Goal: Task Accomplishment & Management: Complete application form

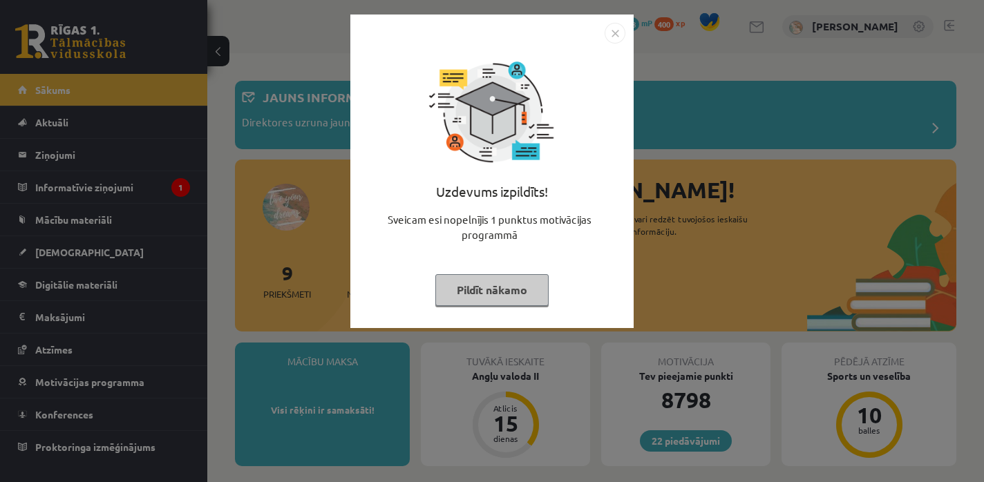
click at [456, 278] on button "Pildīt nākamo" at bounding box center [491, 290] width 113 height 32
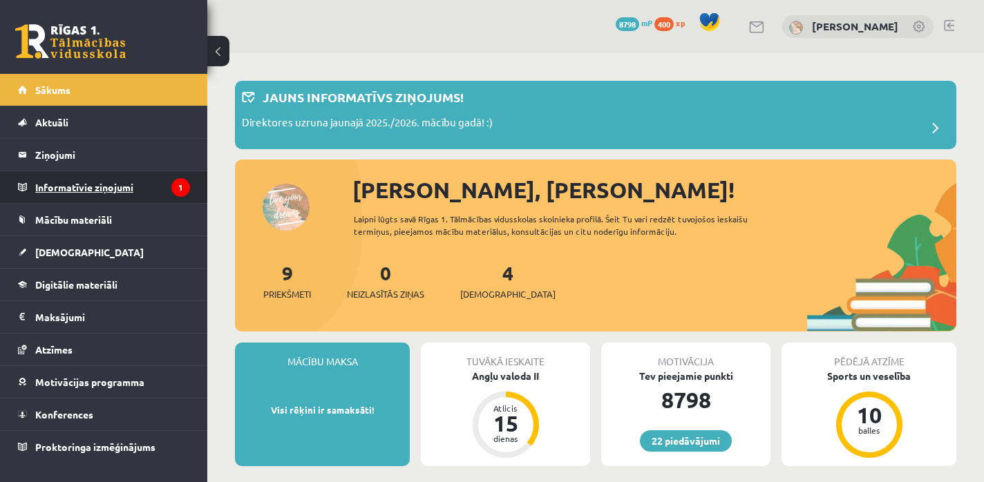
click at [131, 191] on legend "Informatīvie ziņojumi 1" at bounding box center [112, 187] width 155 height 32
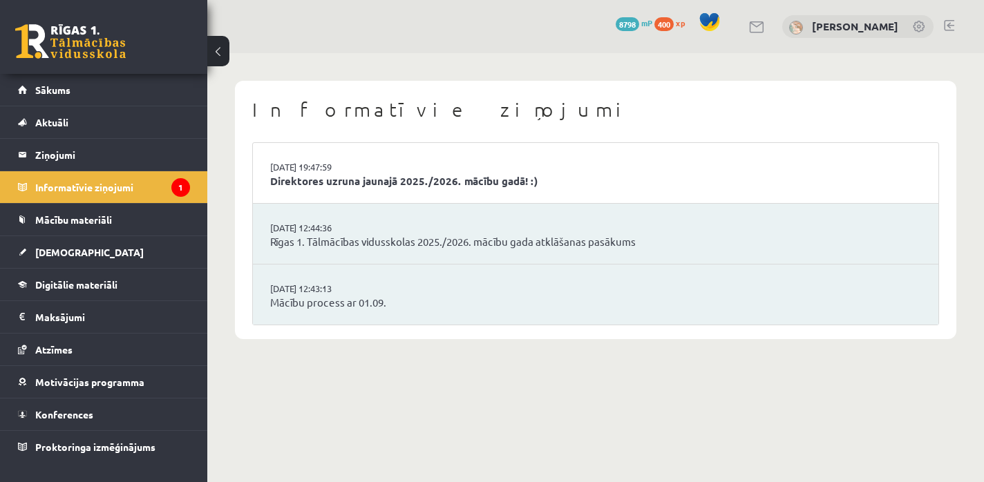
click at [310, 189] on li "29.08.2025 19:47:59 Direktores uzruna jaunajā 2025./2026. mācību gadā! :)" at bounding box center [595, 173] width 685 height 61
click at [318, 180] on link "Direktores uzruna jaunajā 2025./2026. mācību gadā! :)" at bounding box center [595, 181] width 651 height 16
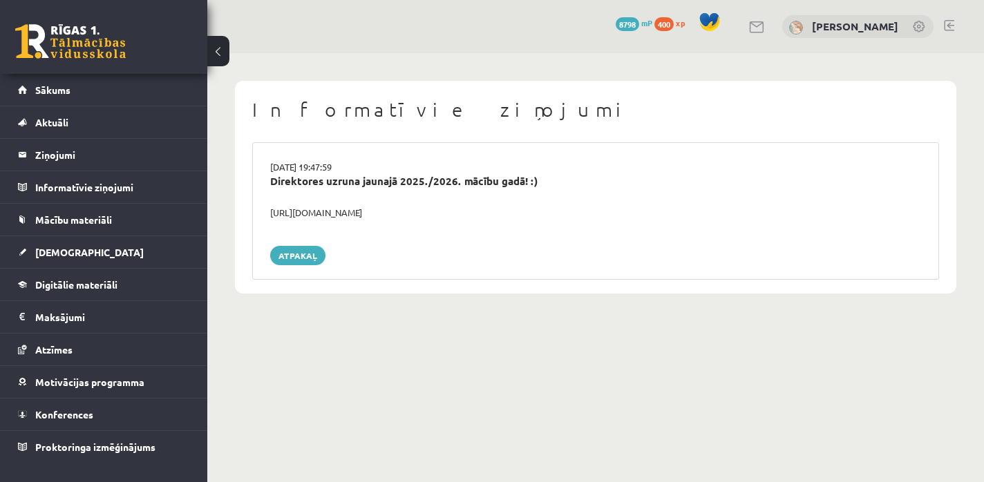
click at [102, 37] on link at bounding box center [70, 41] width 111 height 35
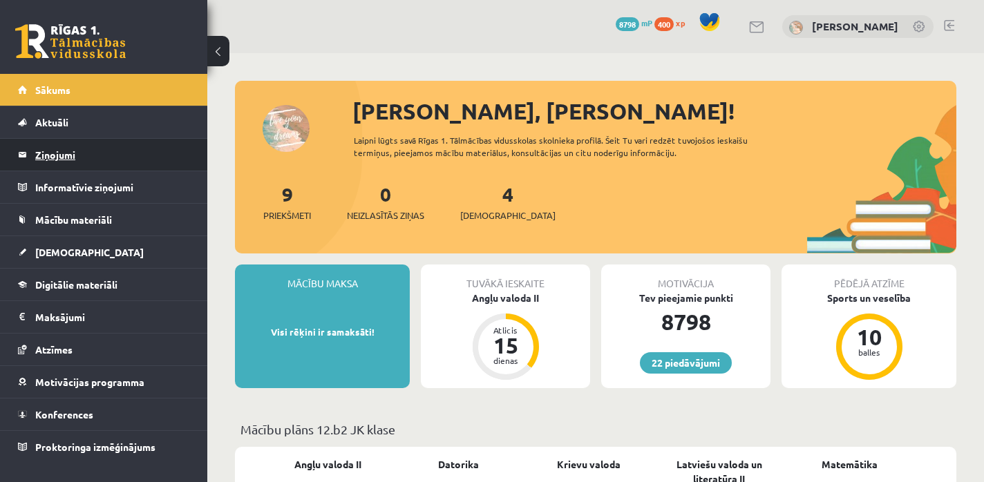
click at [73, 163] on legend "Ziņojumi 0" at bounding box center [112, 155] width 155 height 32
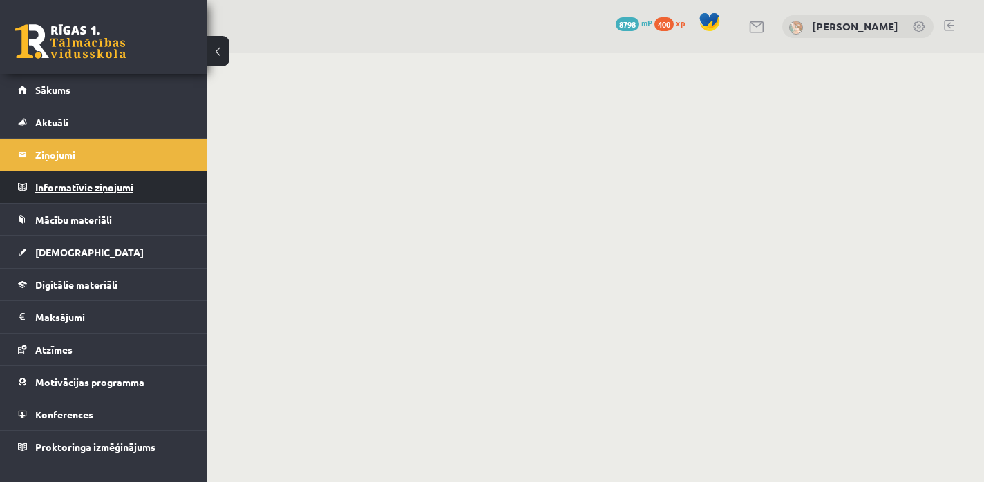
click at [67, 190] on legend "Informatīvie ziņojumi 0" at bounding box center [112, 187] width 155 height 32
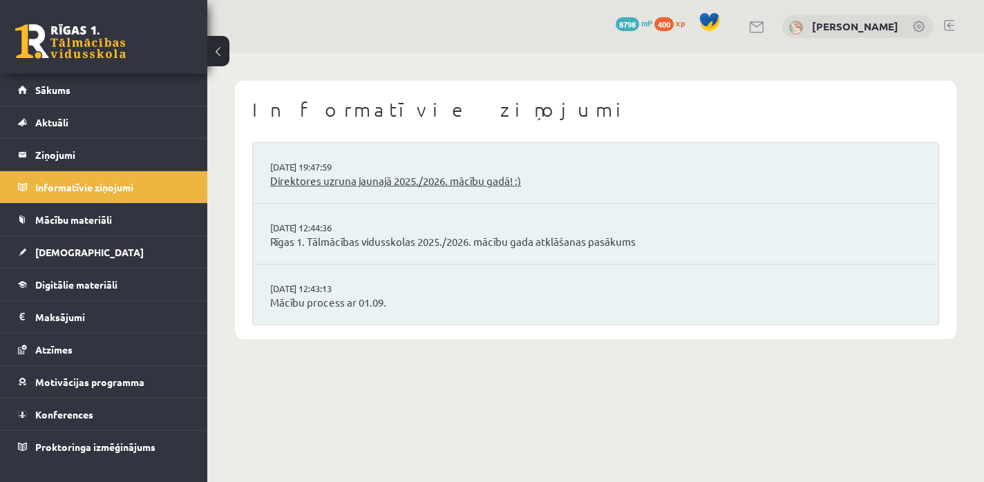
click at [334, 174] on link "Direktores uzruna jaunajā 2025./2026. mācību gadā! :)" at bounding box center [595, 181] width 651 height 16
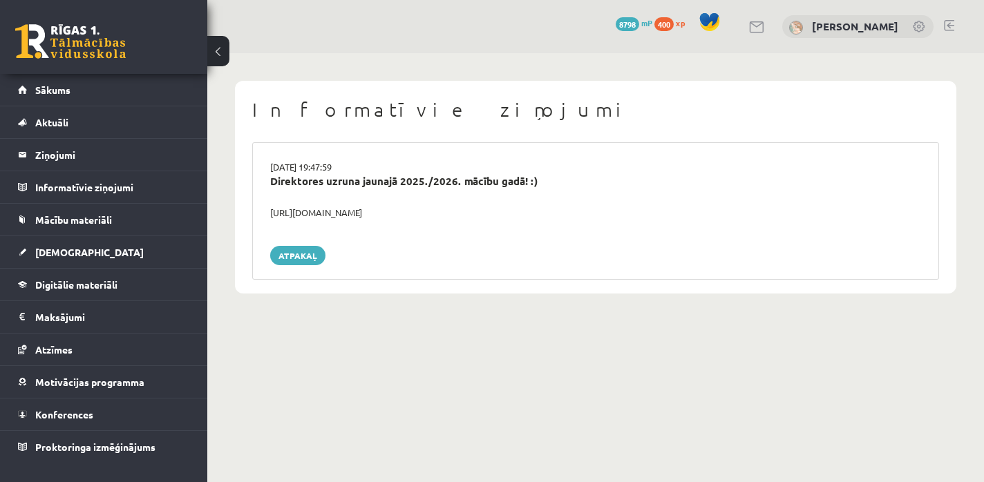
click at [310, 216] on div "[URL][DOMAIN_NAME]" at bounding box center [596, 213] width 672 height 14
copy div "[URL][DOMAIN_NAME]"
click at [75, 58] on link at bounding box center [70, 41] width 111 height 35
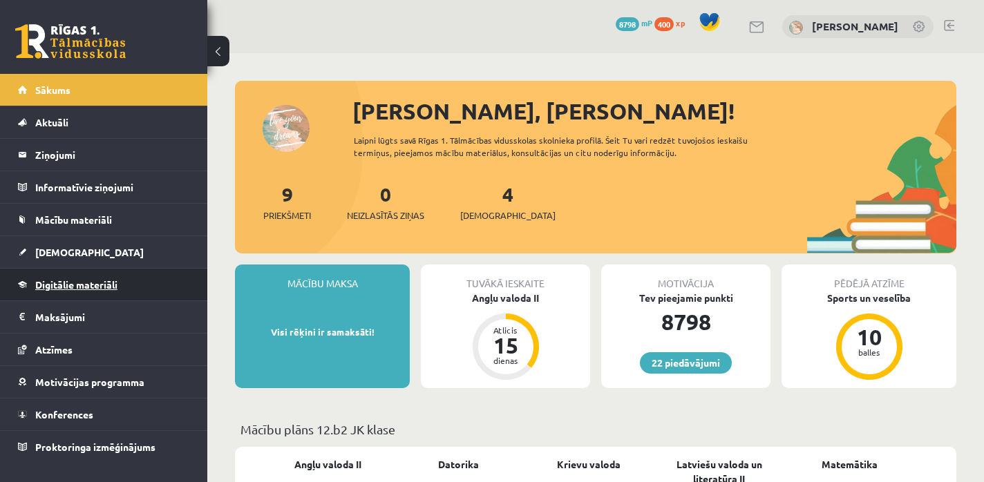
click at [86, 281] on span "Digitālie materiāli" at bounding box center [76, 284] width 82 height 12
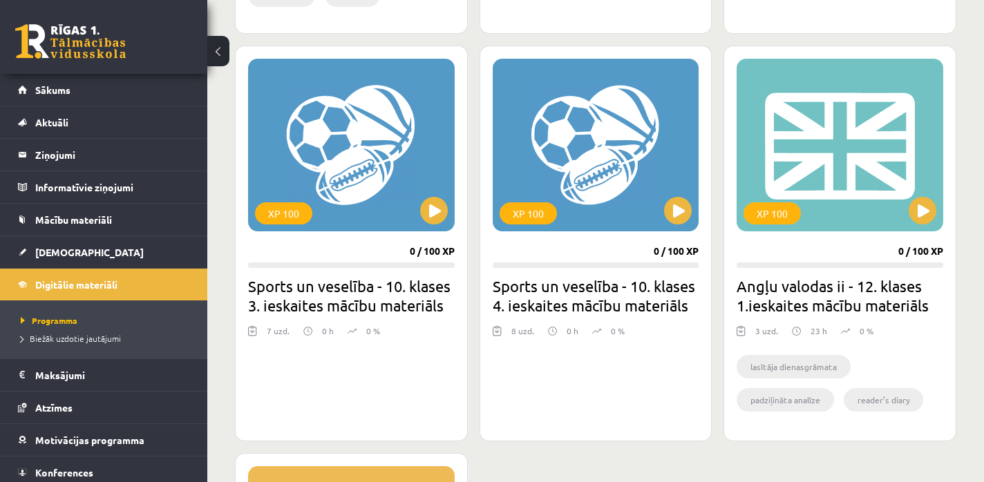
scroll to position [1220, 0]
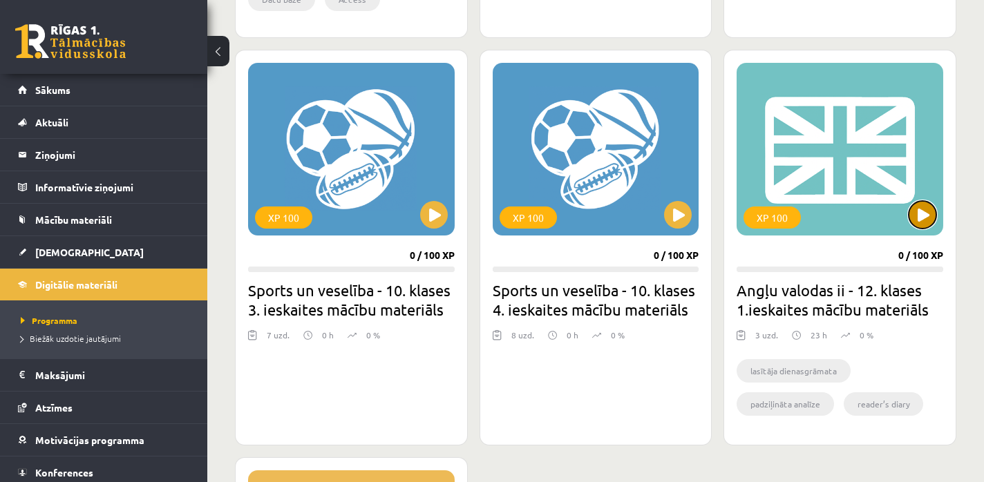
click at [914, 205] on button at bounding box center [923, 215] width 28 height 28
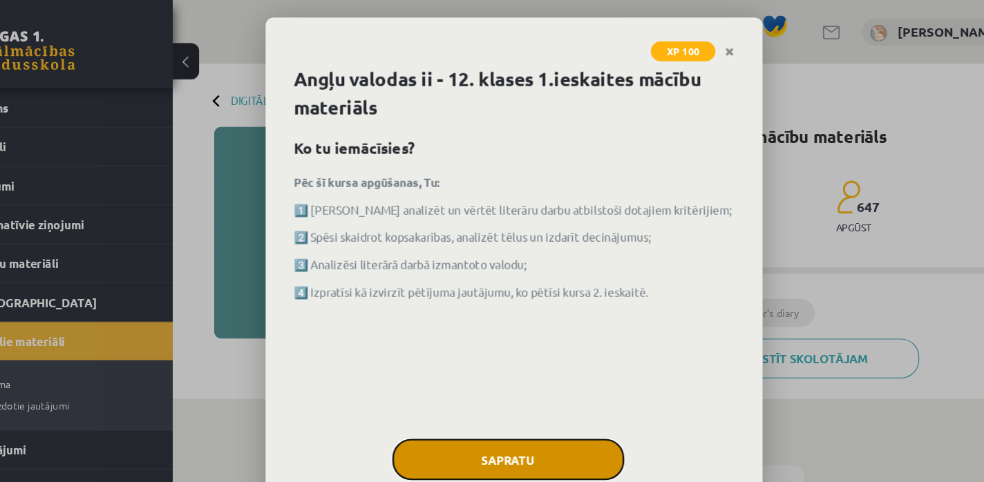
click at [413, 378] on button "Sapratu" at bounding box center [486, 383] width 193 height 35
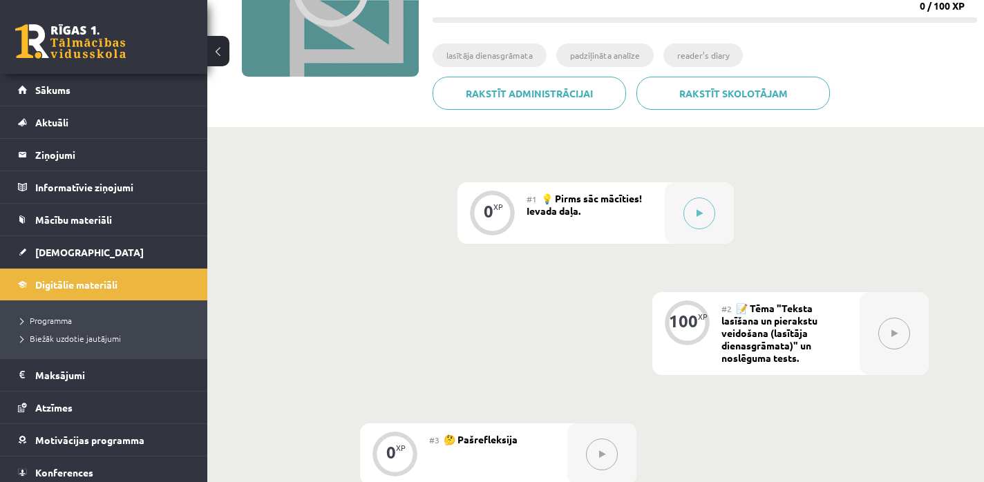
scroll to position [275, 0]
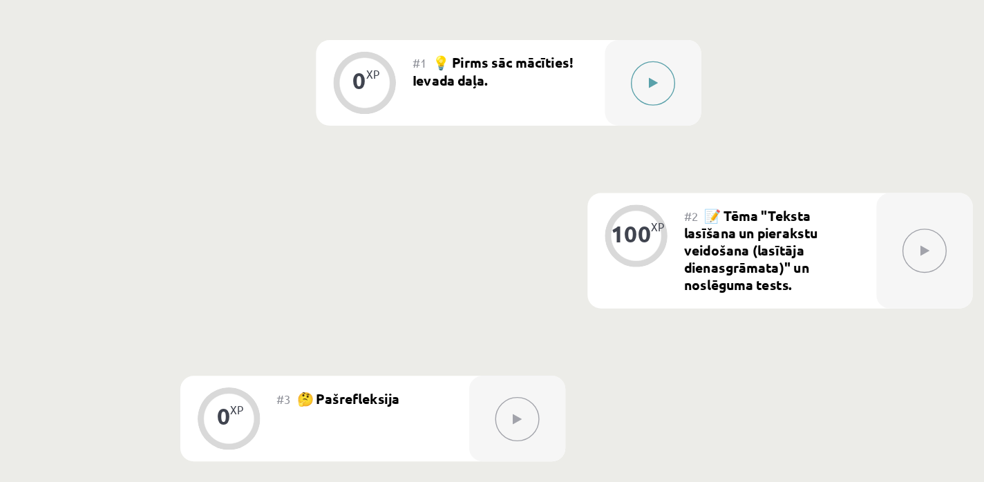
click at [707, 156] on button at bounding box center [699, 145] width 32 height 32
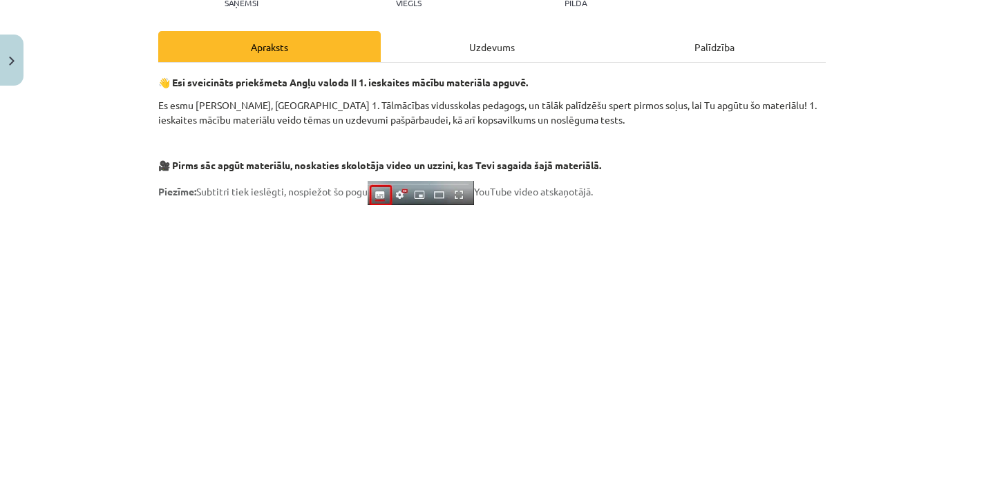
scroll to position [0, 0]
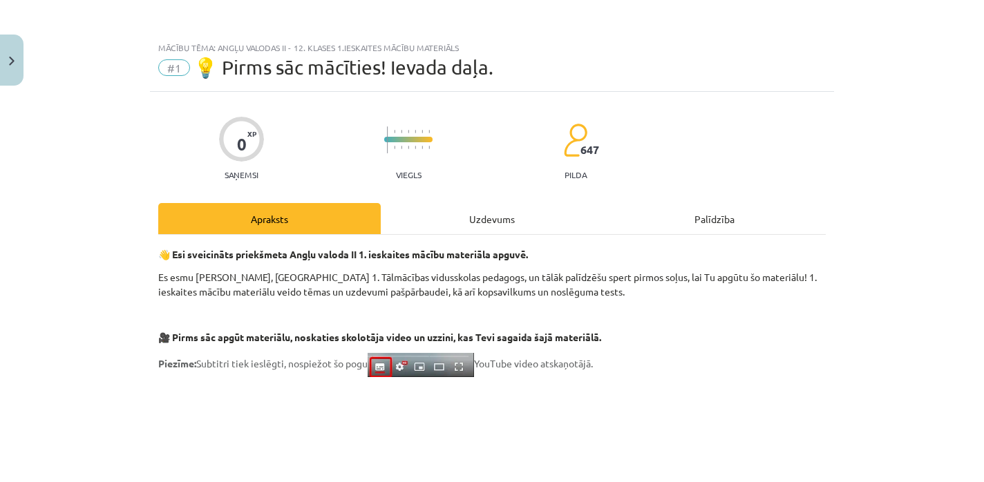
click at [479, 207] on div "Uzdevums" at bounding box center [492, 218] width 222 height 31
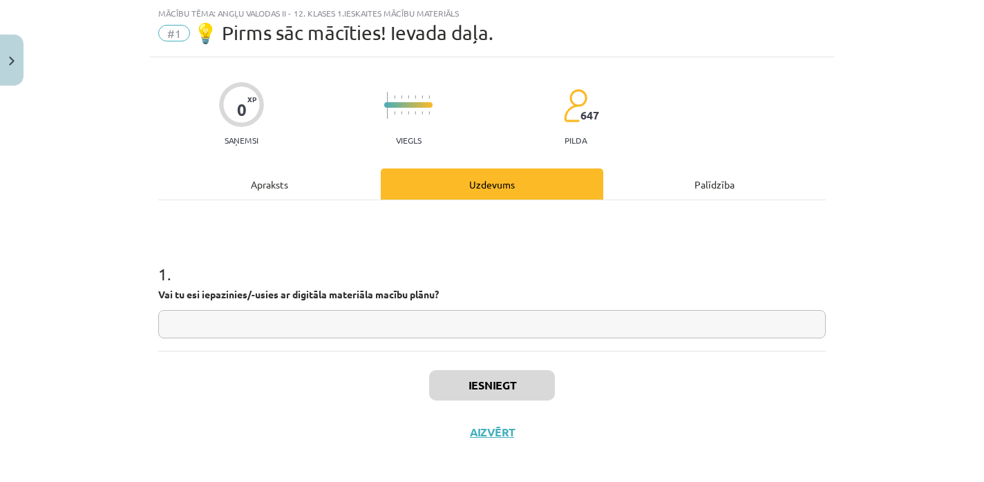
scroll to position [43, 0]
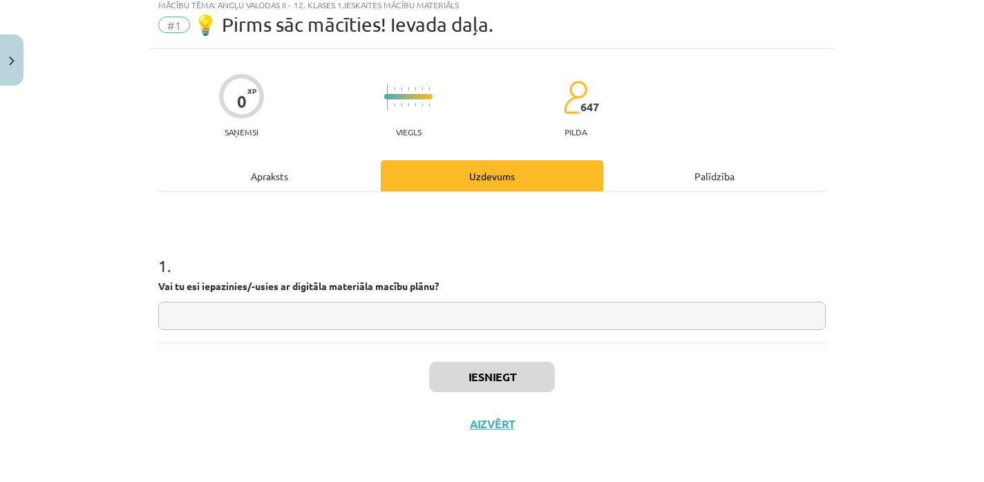
click at [287, 182] on div "Apraksts" at bounding box center [269, 175] width 222 height 31
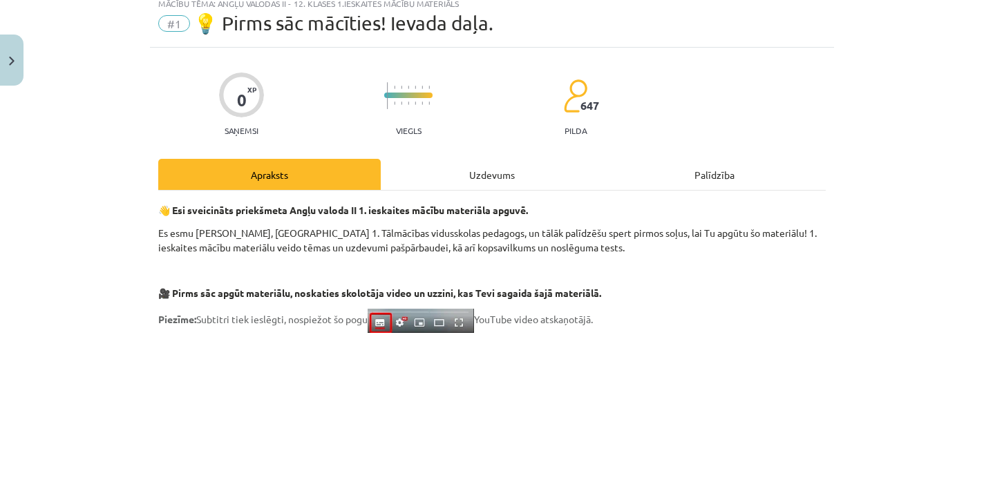
scroll to position [48, 0]
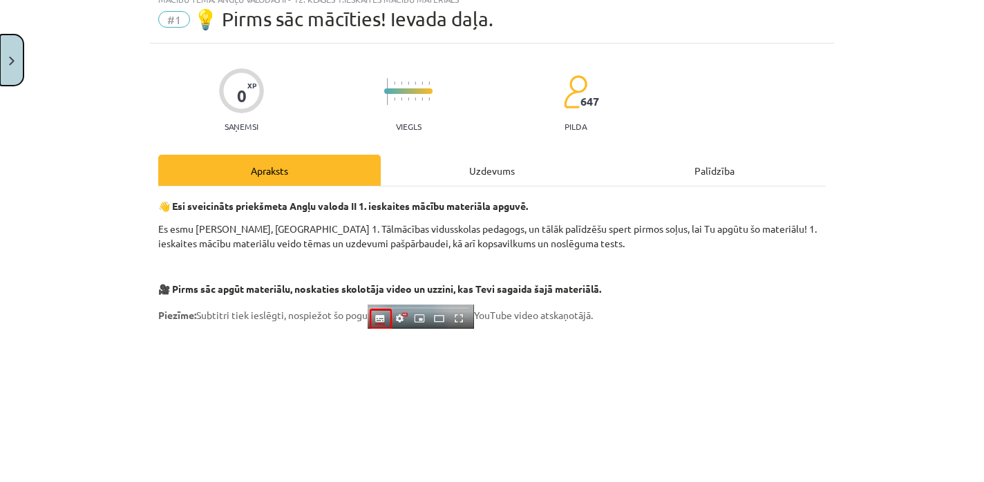
click at [19, 70] on button "Close" at bounding box center [11, 60] width 23 height 51
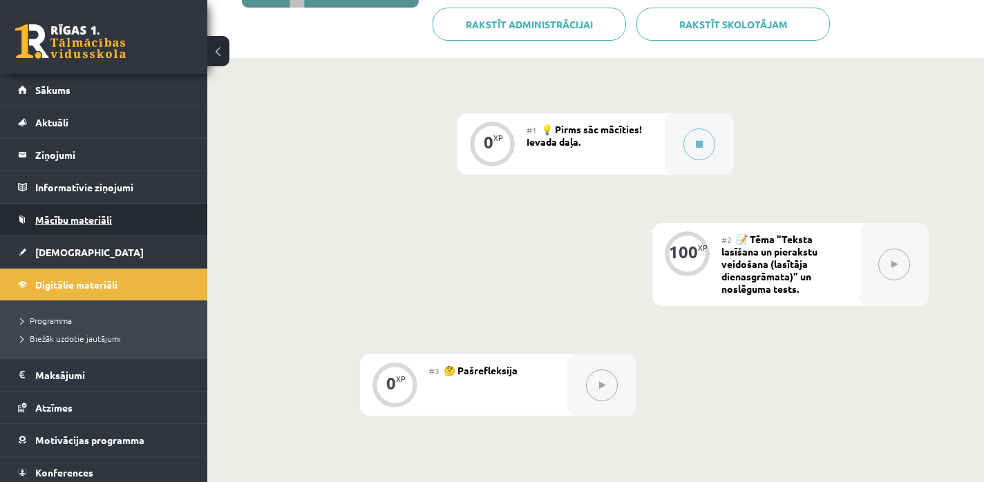
click at [66, 221] on span "Mācību materiāli" at bounding box center [73, 219] width 77 height 12
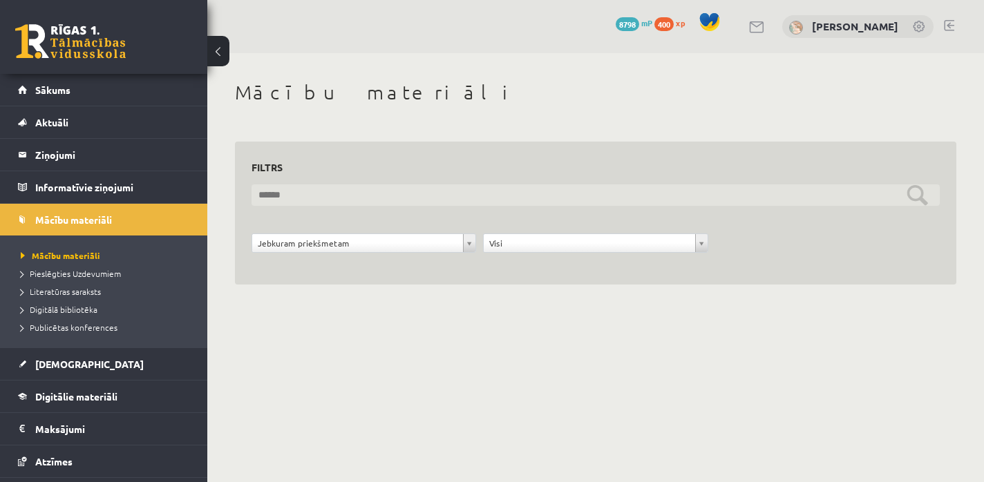
click at [308, 205] on input "text" at bounding box center [595, 194] width 688 height 21
click at [309, 205] on input "text" at bounding box center [595, 194] width 688 height 21
click at [290, 191] on input "text" at bounding box center [595, 194] width 688 height 21
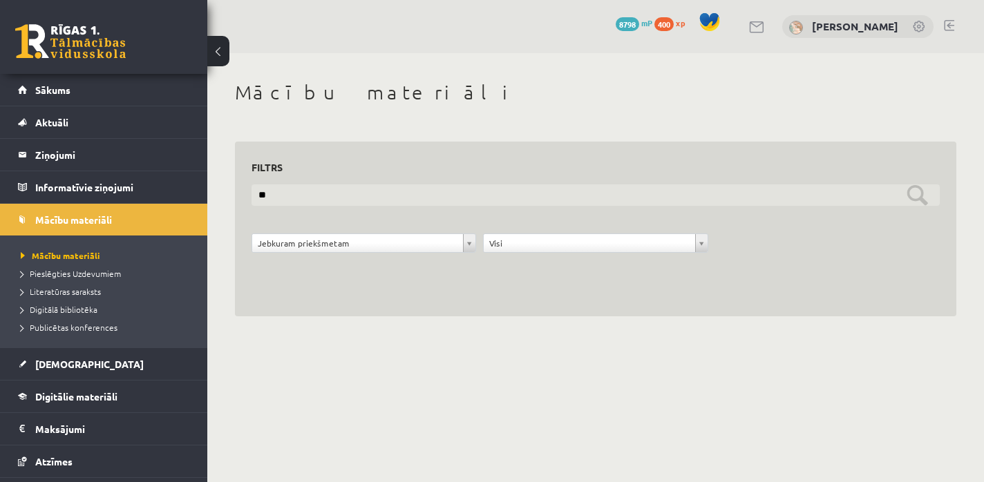
type input "*"
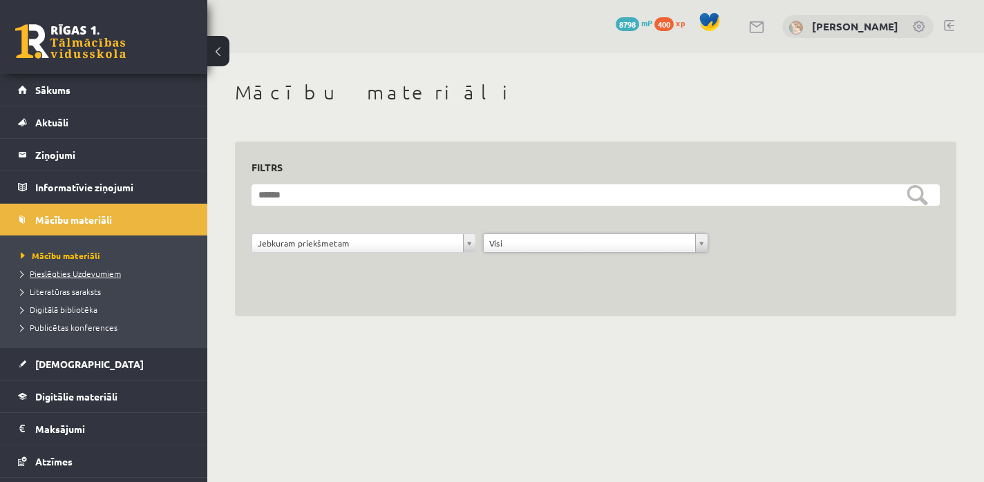
click at [99, 279] on link "Pieslēgties Uzdevumiem" at bounding box center [107, 273] width 173 height 12
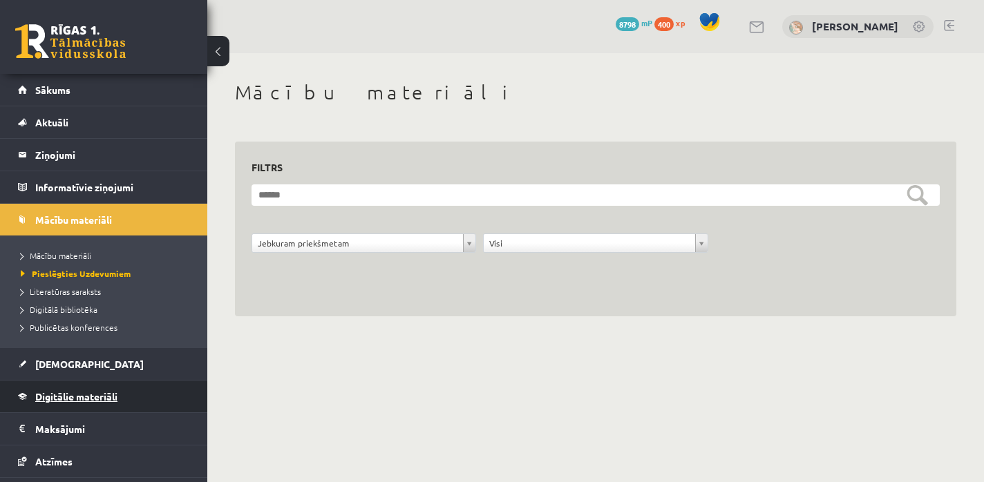
click at [68, 392] on span "Digitālie materiāli" at bounding box center [76, 396] width 82 height 12
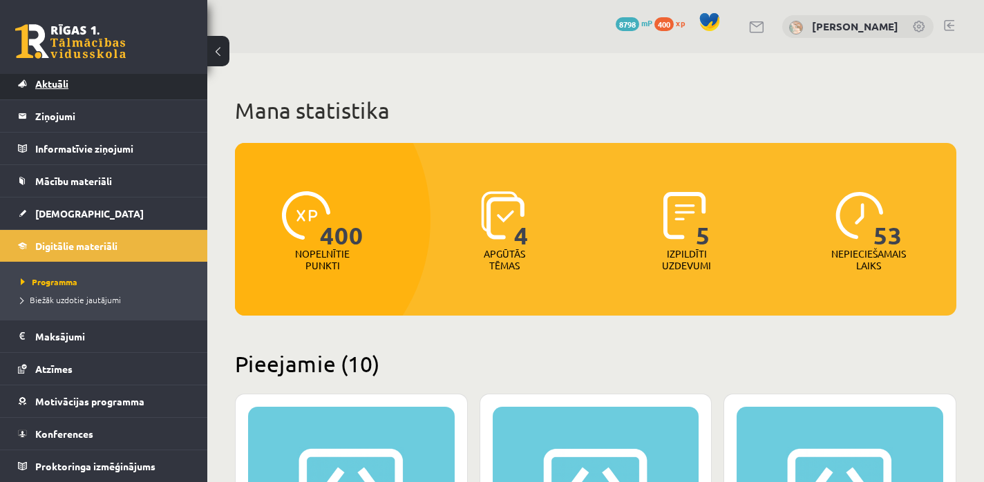
click at [62, 87] on span "Aktuāli" at bounding box center [51, 83] width 33 height 12
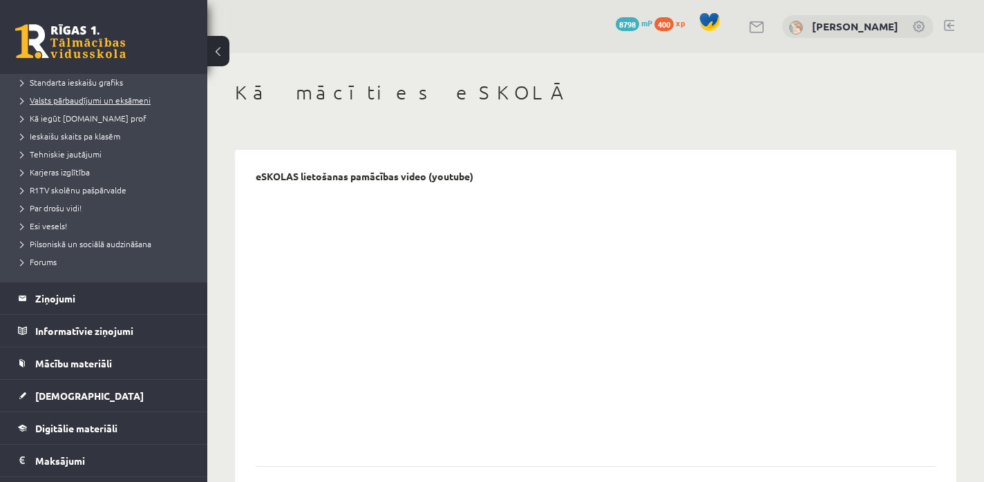
scroll to position [169, 0]
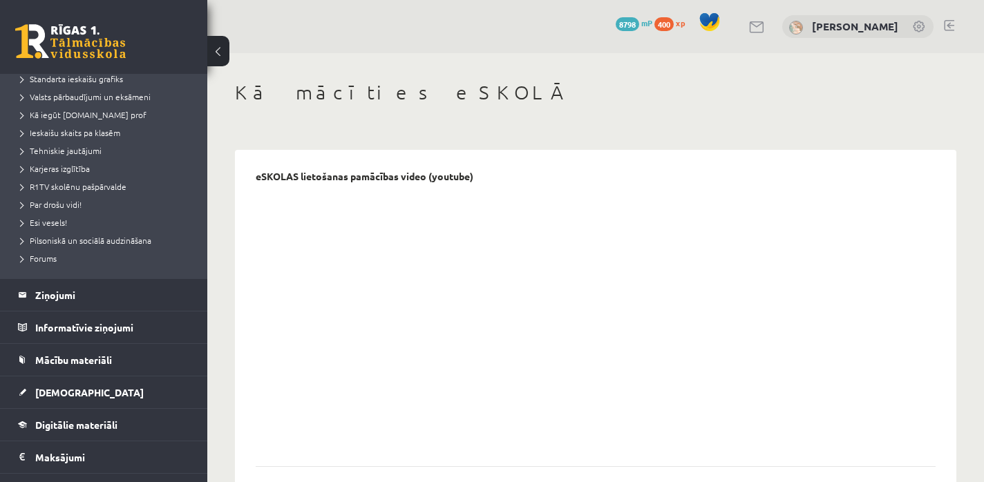
click at [79, 43] on link at bounding box center [70, 41] width 111 height 35
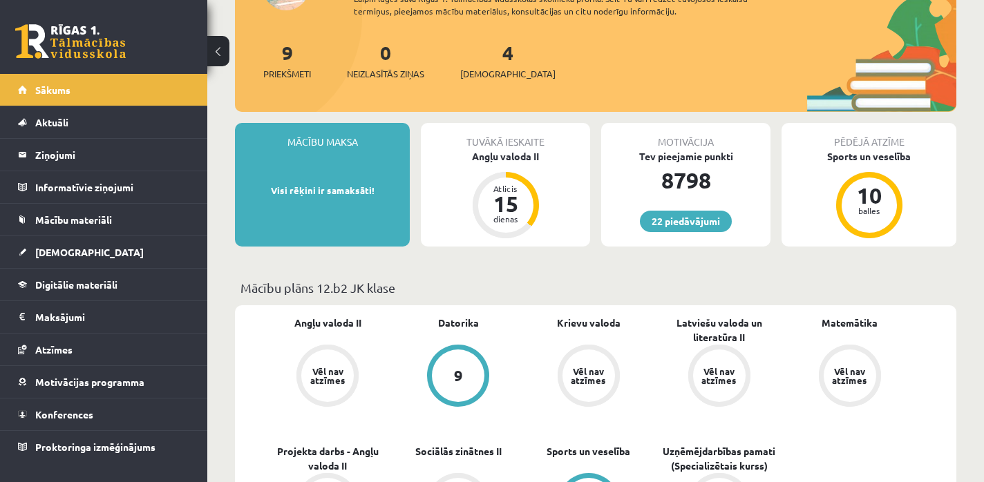
scroll to position [144, 0]
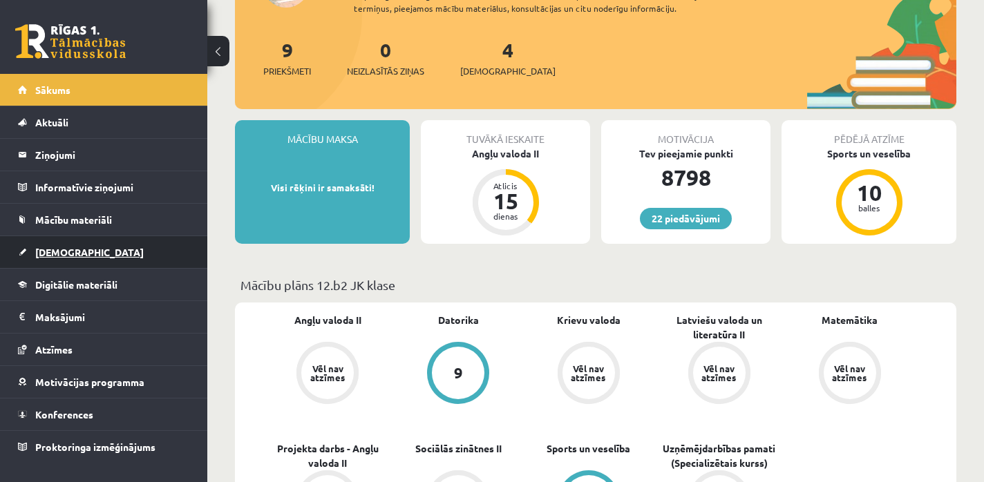
click at [39, 264] on link "[DEMOGRAPHIC_DATA]" at bounding box center [104, 252] width 172 height 32
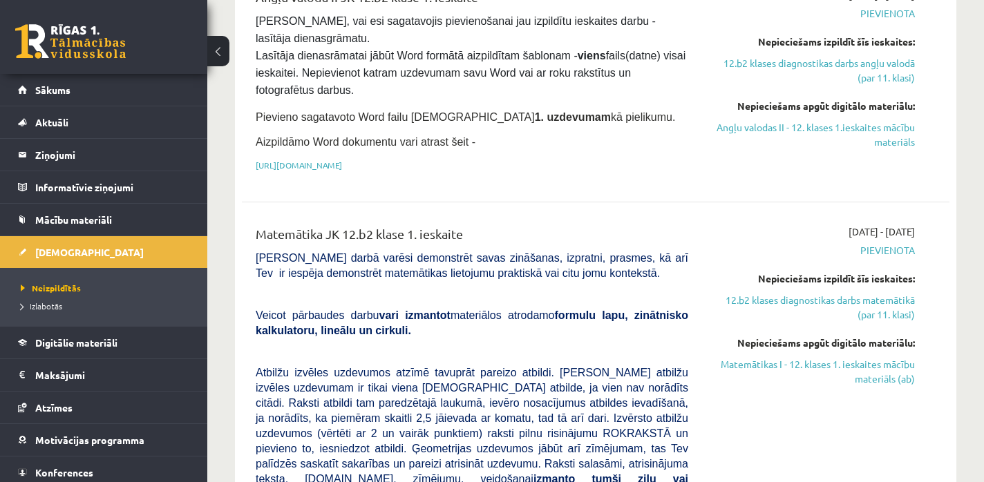
scroll to position [419, 0]
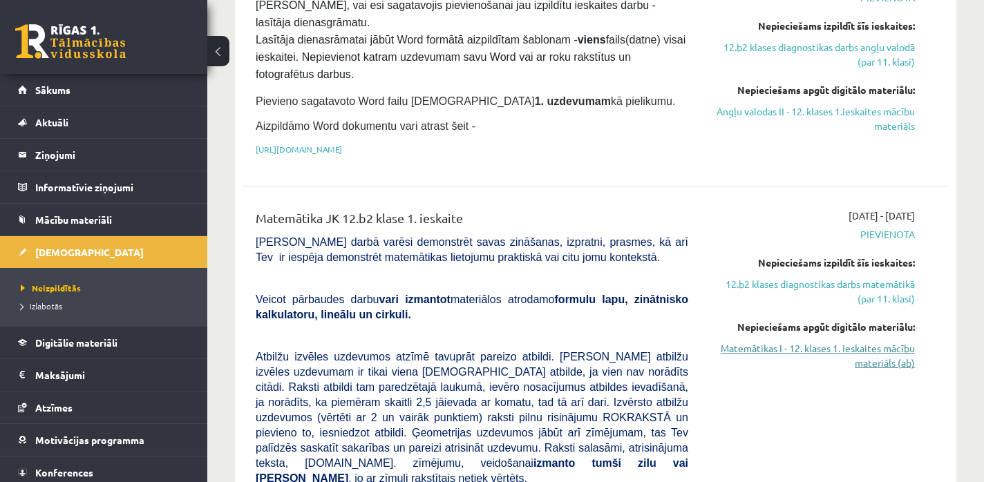
click at [727, 351] on link "Matemātikas I - 12. klases 1. ieskaites mācību materiāls (ab)" at bounding box center [812, 355] width 206 height 29
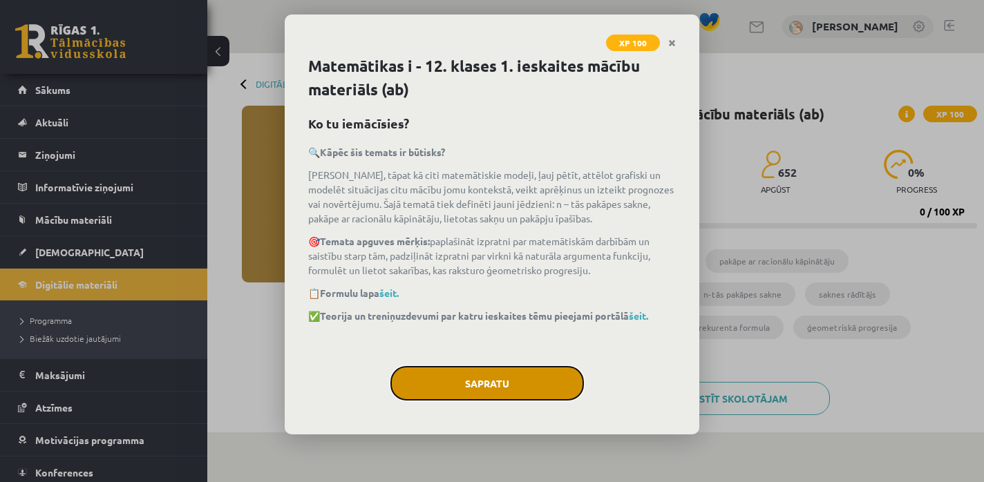
click at [453, 392] on button "Sapratu" at bounding box center [486, 383] width 193 height 35
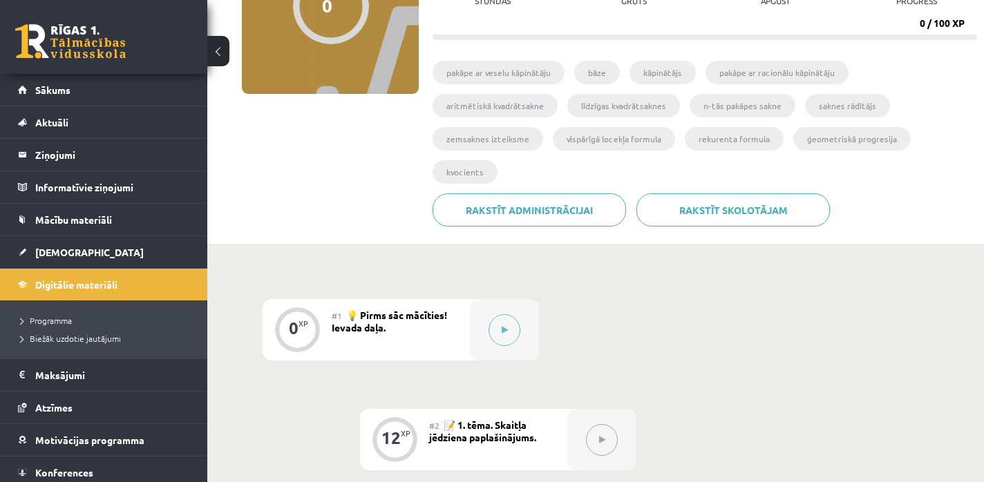
scroll to position [158, 0]
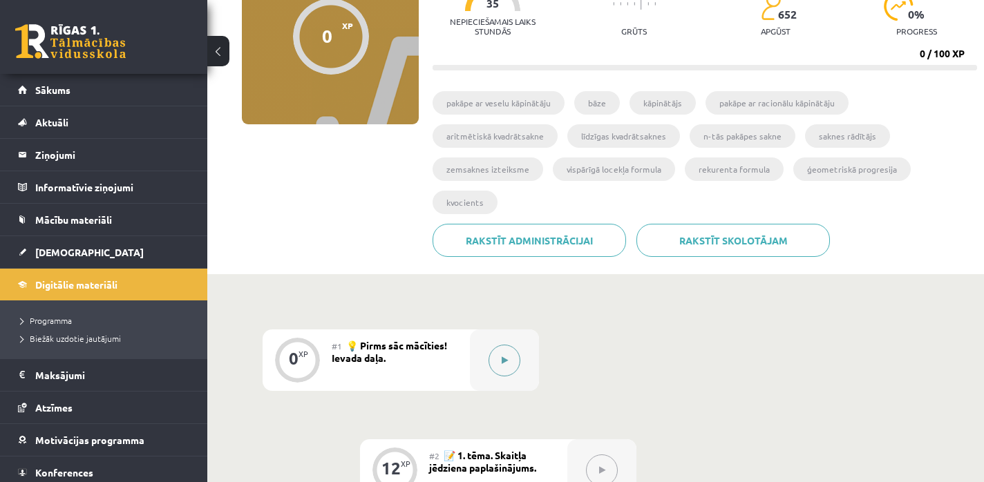
click at [498, 374] on button at bounding box center [504, 361] width 32 height 32
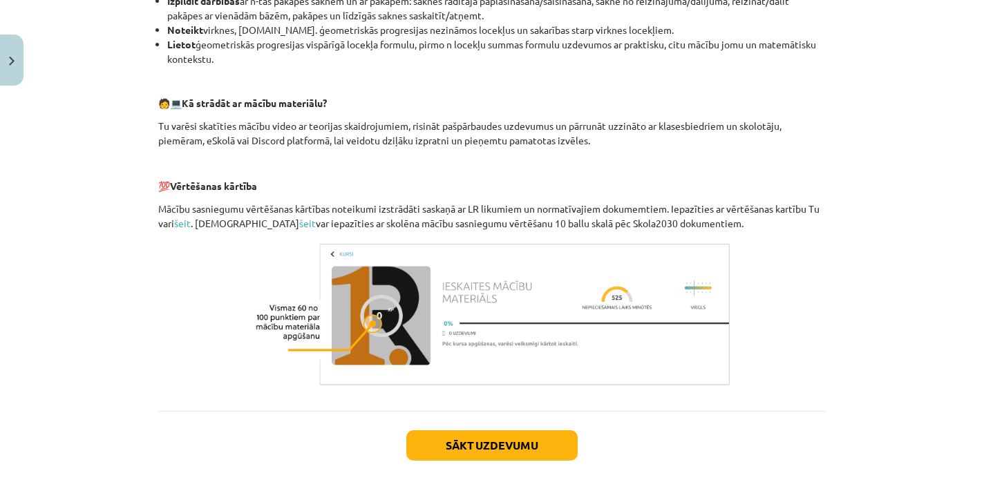
scroll to position [629, 0]
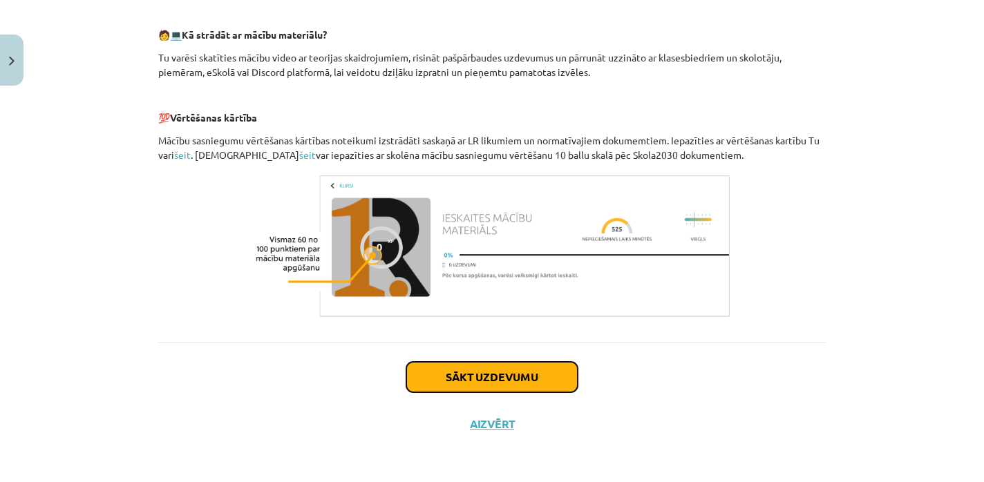
click at [501, 374] on button "Sākt uzdevumu" at bounding box center [491, 377] width 171 height 30
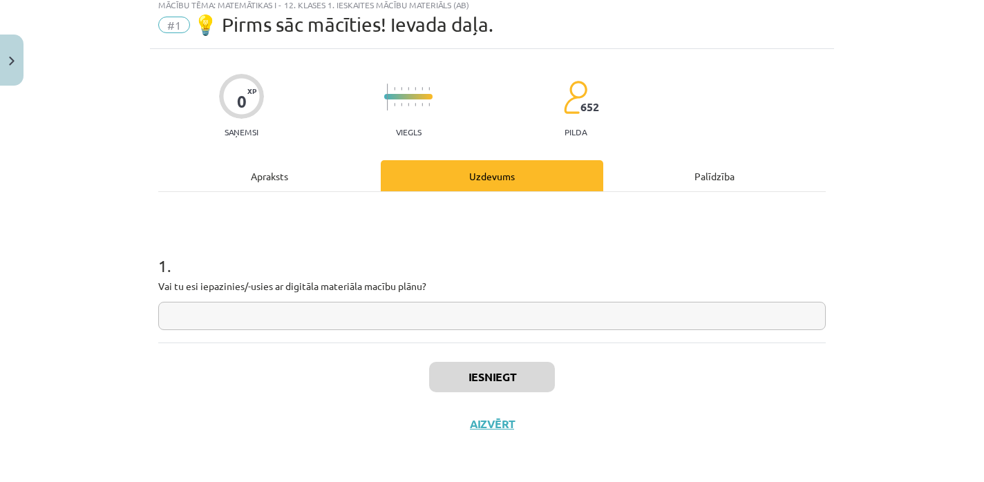
scroll to position [35, 0]
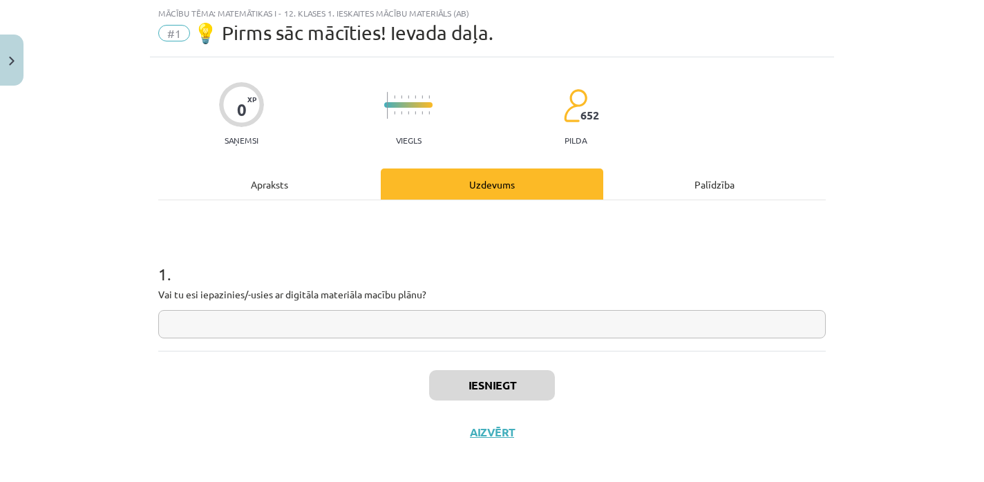
click at [415, 319] on input "text" at bounding box center [491, 324] width 667 height 28
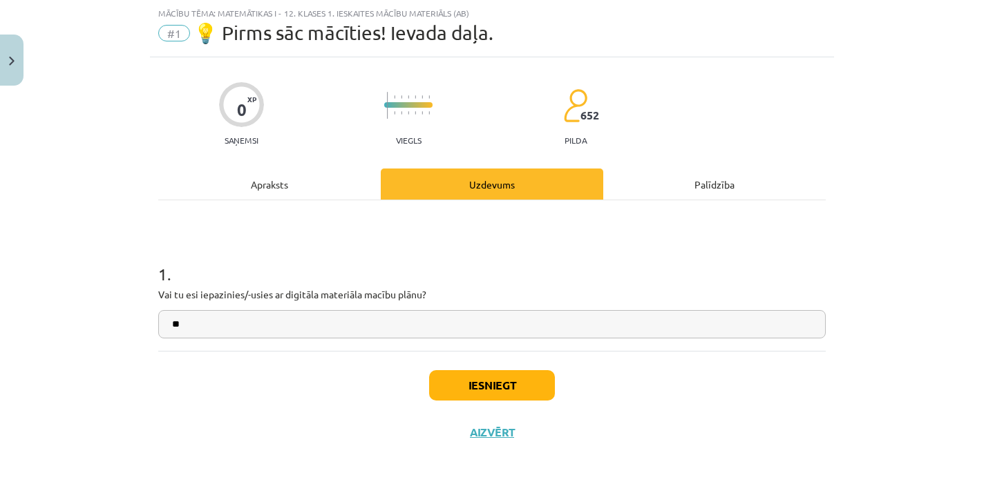
type input "**"
click at [510, 379] on button "Iesniegt" at bounding box center [492, 385] width 126 height 30
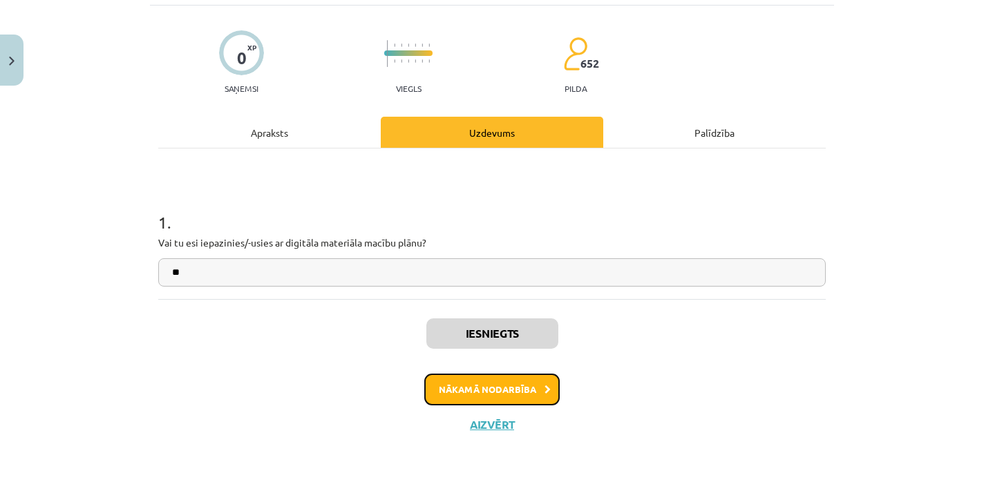
click at [504, 399] on button "Nākamā nodarbība" at bounding box center [491, 390] width 135 height 32
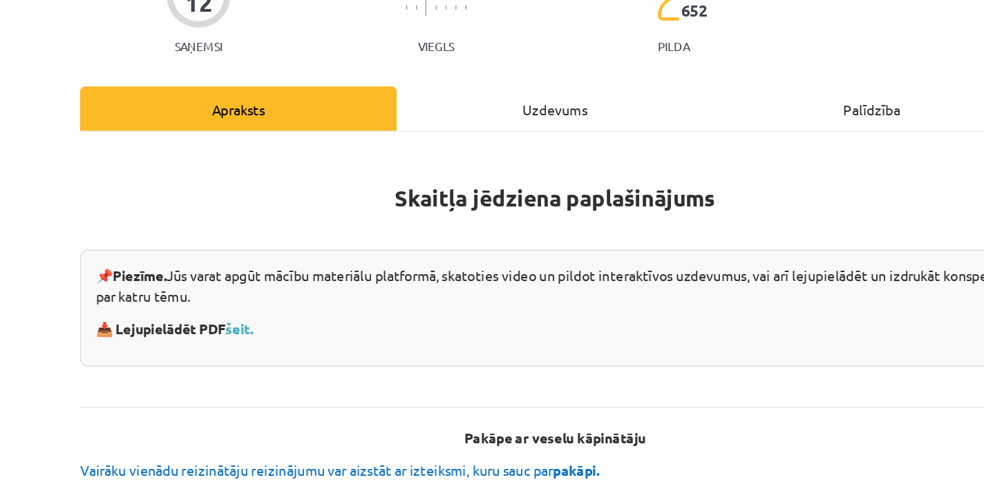
scroll to position [46, 0]
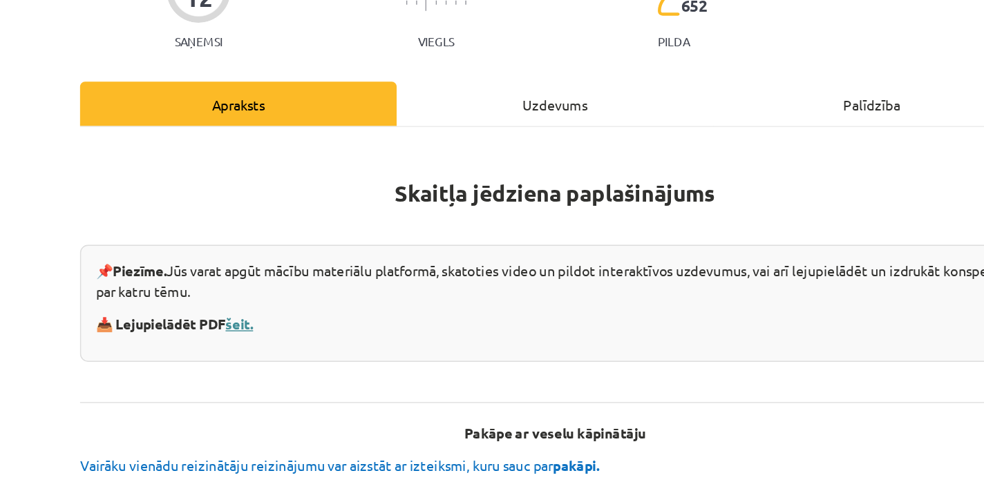
click at [278, 327] on link "šeit." at bounding box center [269, 327] width 19 height 12
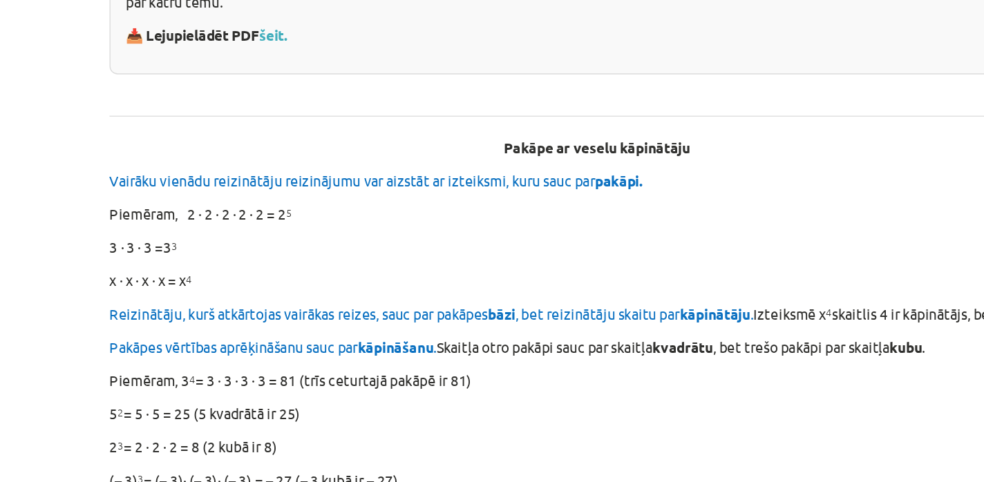
scroll to position [249, 0]
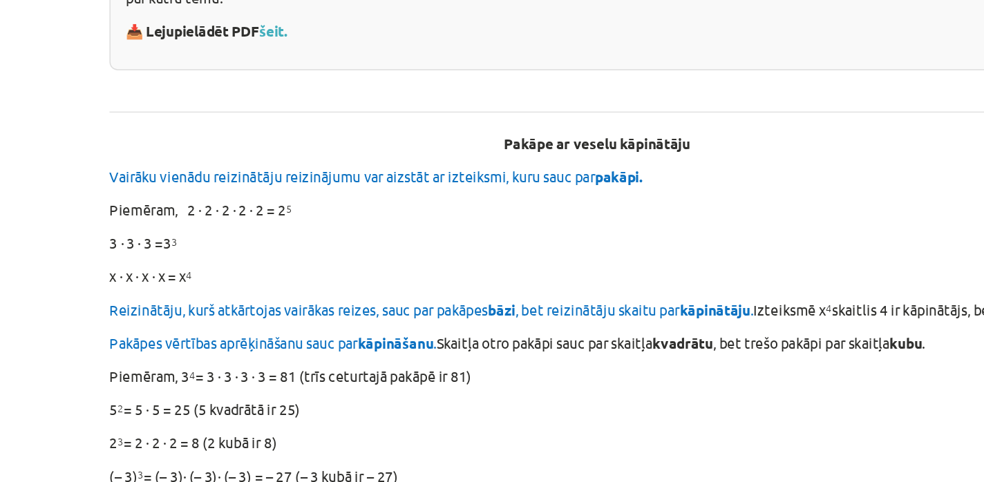
click at [462, 203] on b "Pakāpe ar veselu kāpinātāju" at bounding box center [492, 201] width 128 height 12
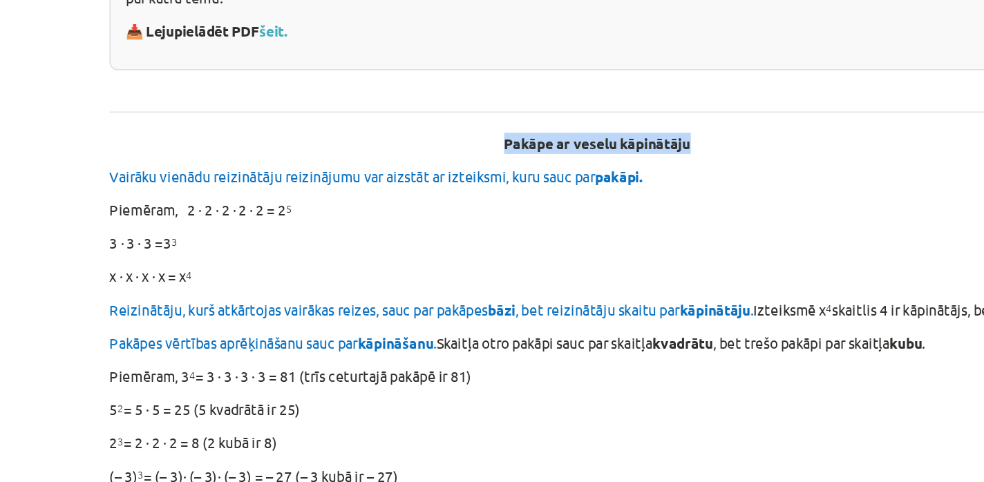
click at [462, 203] on b "Pakāpe ar veselu kāpinātāju" at bounding box center [492, 201] width 128 height 12
copy div "Pakāpe ar veselu kāpinātāju"
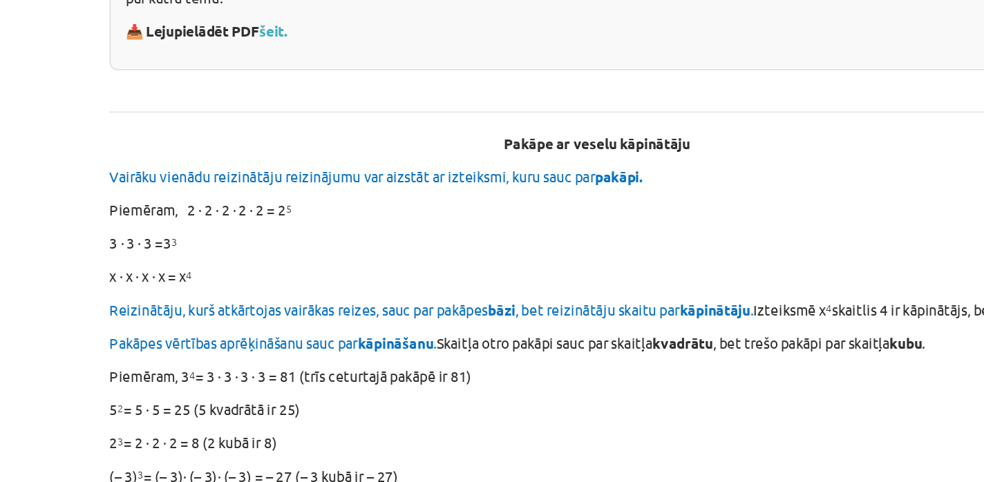
click at [286, 292] on p "x ∙ x ∙ x ∙ x = x 4" at bounding box center [491, 292] width 667 height 15
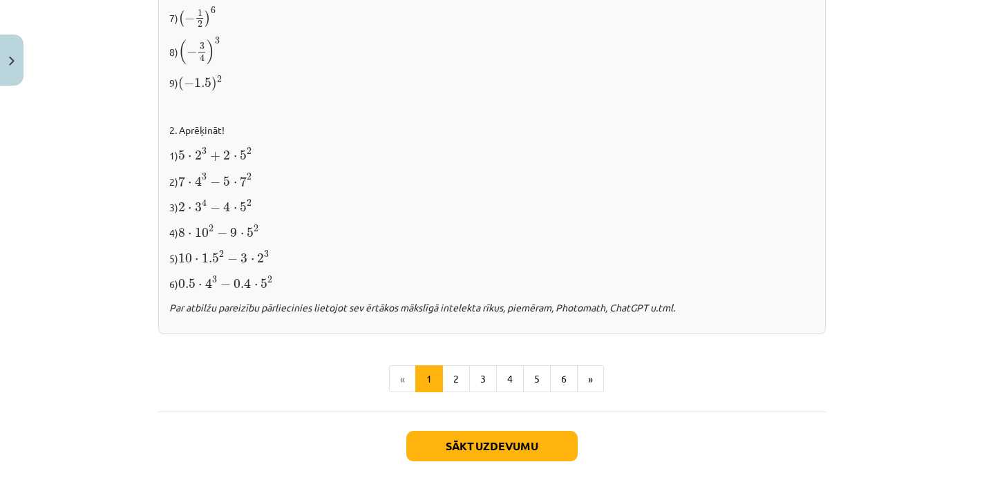
scroll to position [1481, 0]
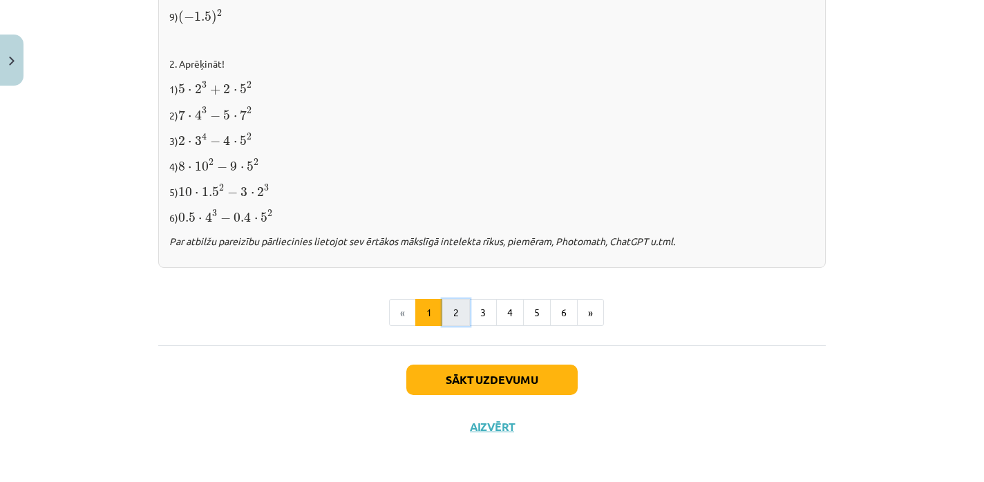
click at [453, 312] on button "2" at bounding box center [456, 313] width 28 height 28
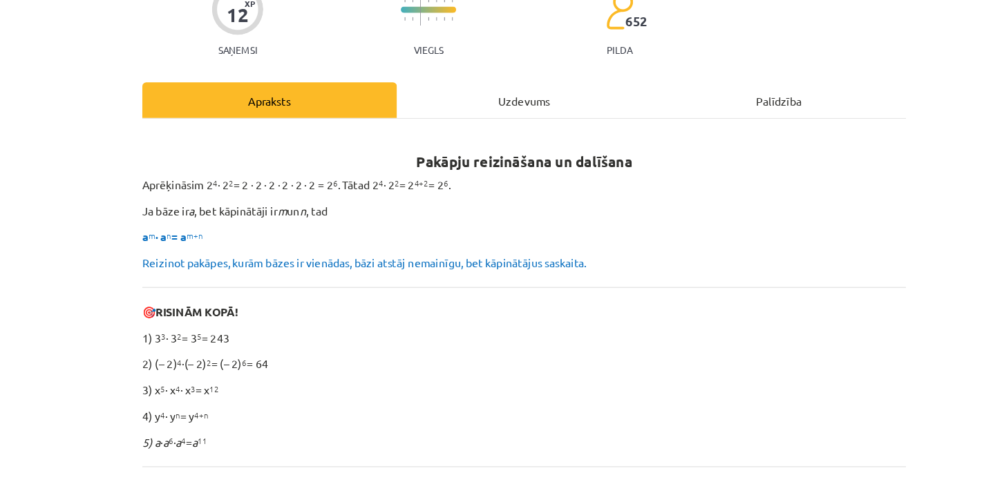
scroll to position [158, 0]
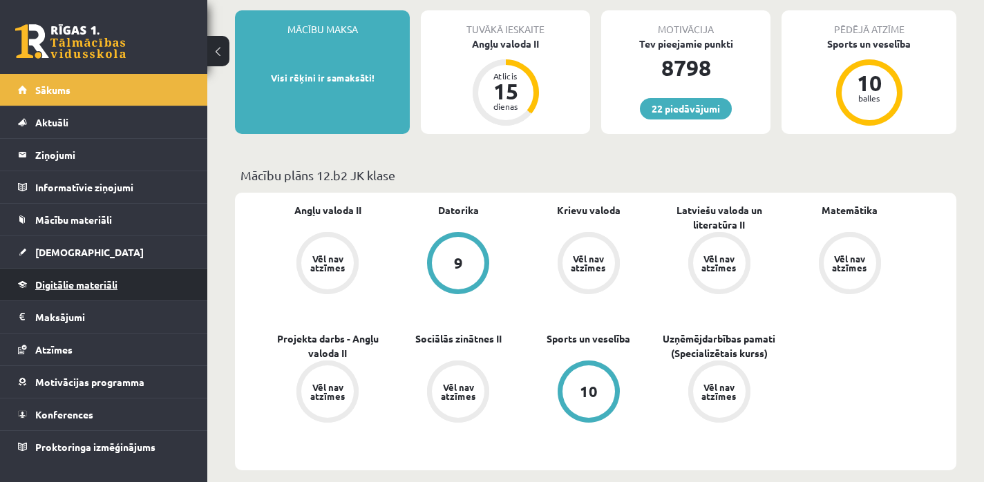
scroll to position [270, 0]
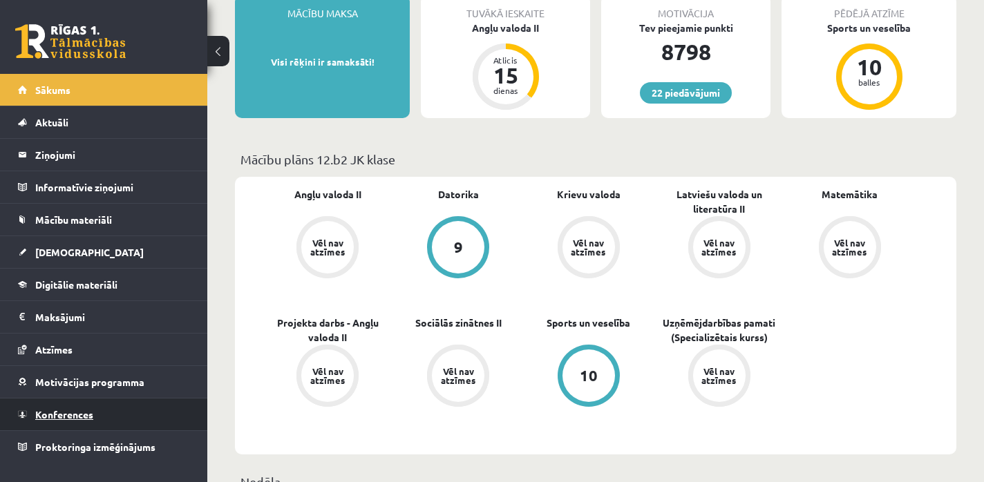
click at [58, 410] on span "Konferences" at bounding box center [64, 414] width 58 height 12
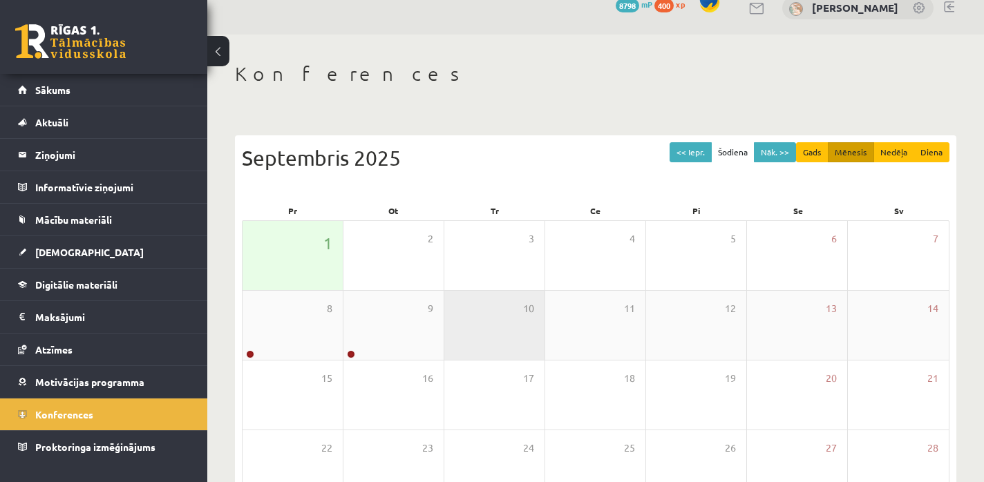
scroll to position [17, 0]
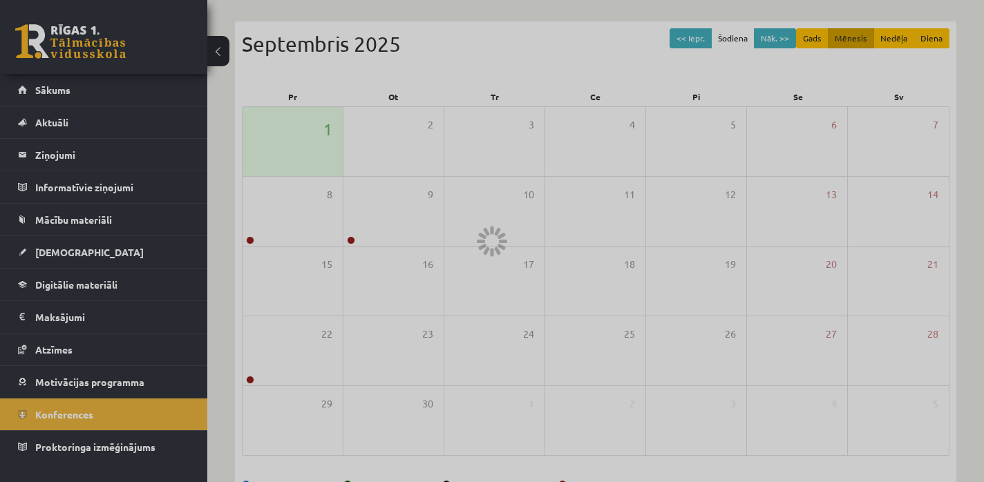
scroll to position [178, 0]
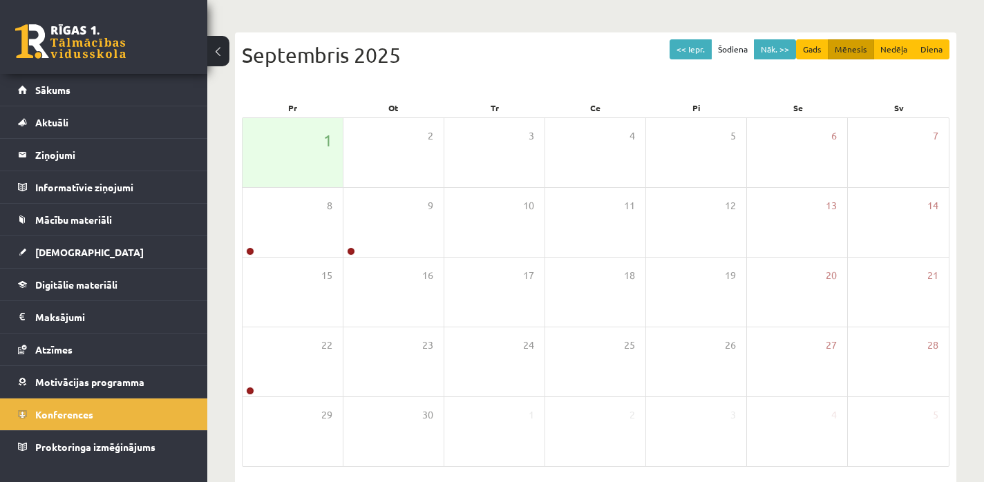
scroll to position [118, 0]
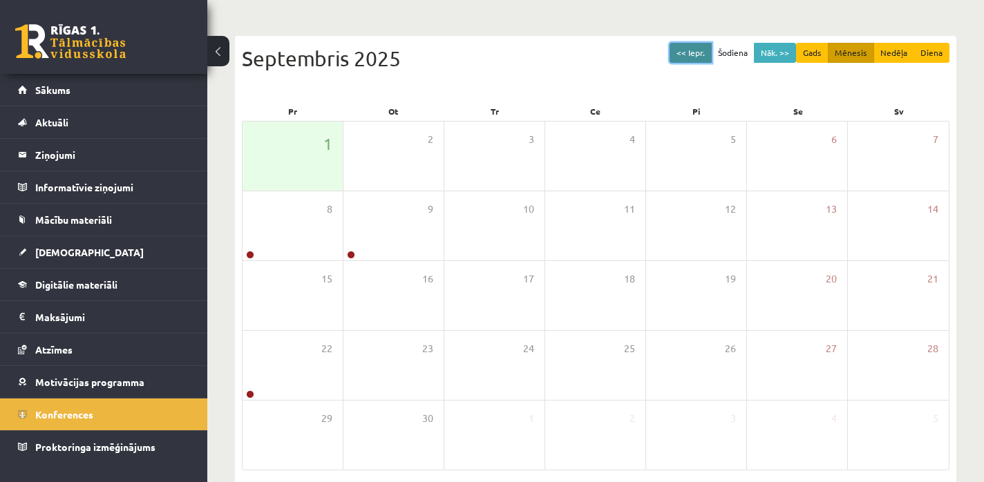
click at [694, 43] on button "<< Iepr." at bounding box center [690, 53] width 42 height 20
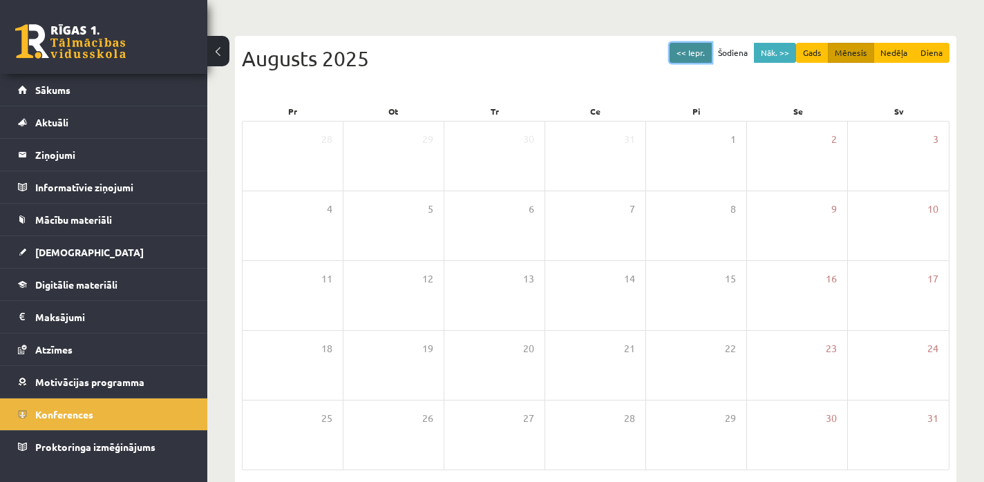
click at [690, 57] on button "<< Iepr." at bounding box center [690, 53] width 42 height 20
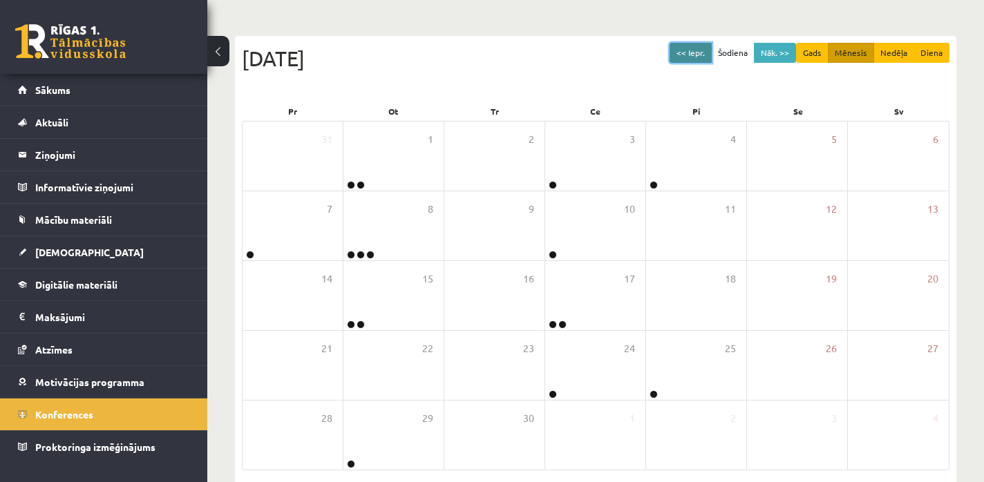
click at [688, 57] on button "<< Iepr." at bounding box center [690, 53] width 42 height 20
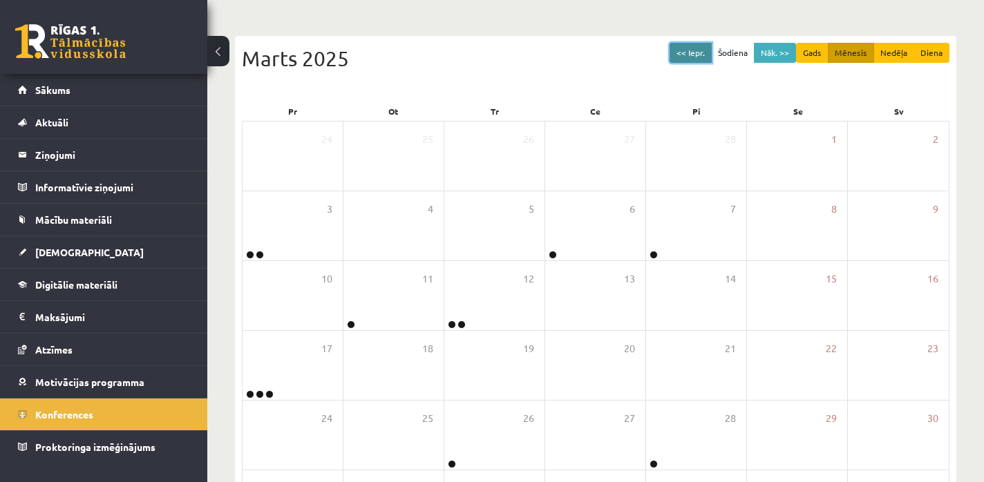
click at [688, 57] on button "<< Iepr." at bounding box center [690, 53] width 42 height 20
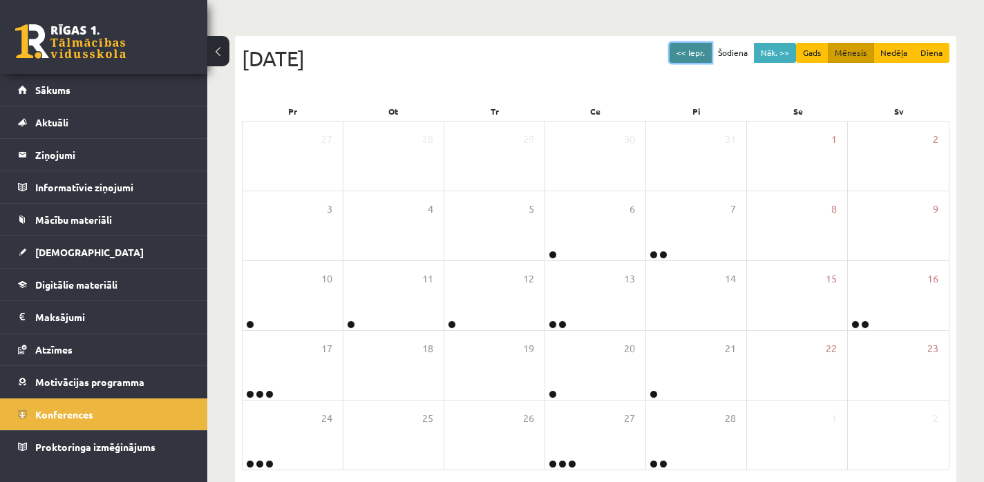
click at [688, 57] on button "<< Iepr." at bounding box center [690, 53] width 42 height 20
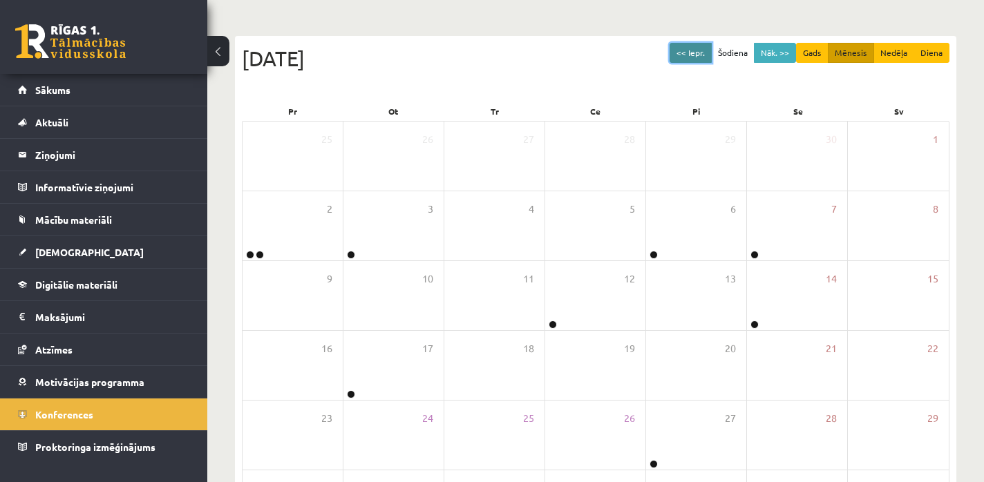
click at [688, 57] on button "<< Iepr." at bounding box center [690, 53] width 42 height 20
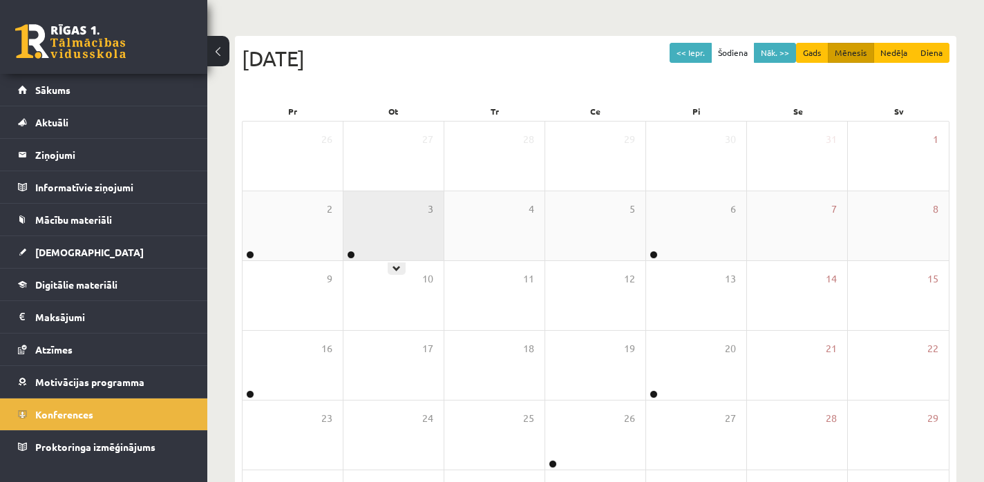
click at [386, 232] on div "3" at bounding box center [393, 225] width 100 height 69
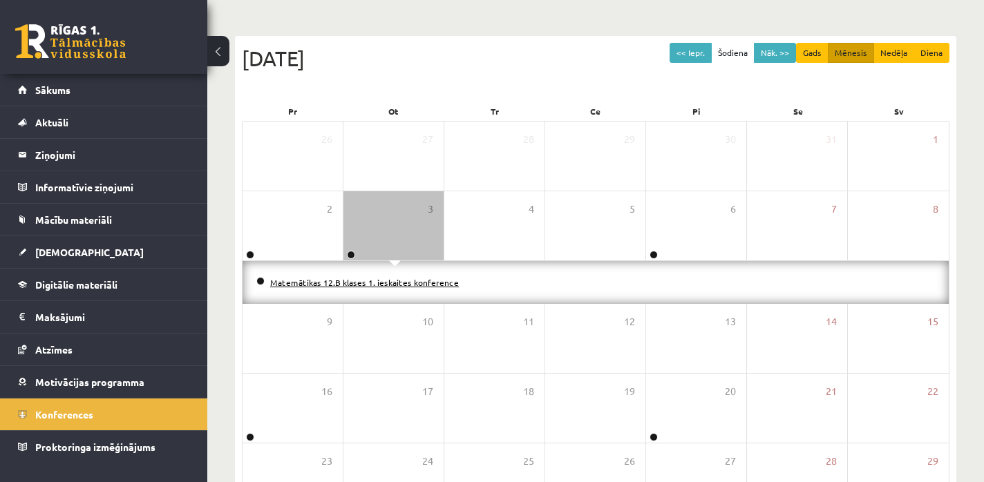
click at [343, 281] on link "Matemātikas 12.B klases 1. ieskaites konference" at bounding box center [364, 282] width 189 height 11
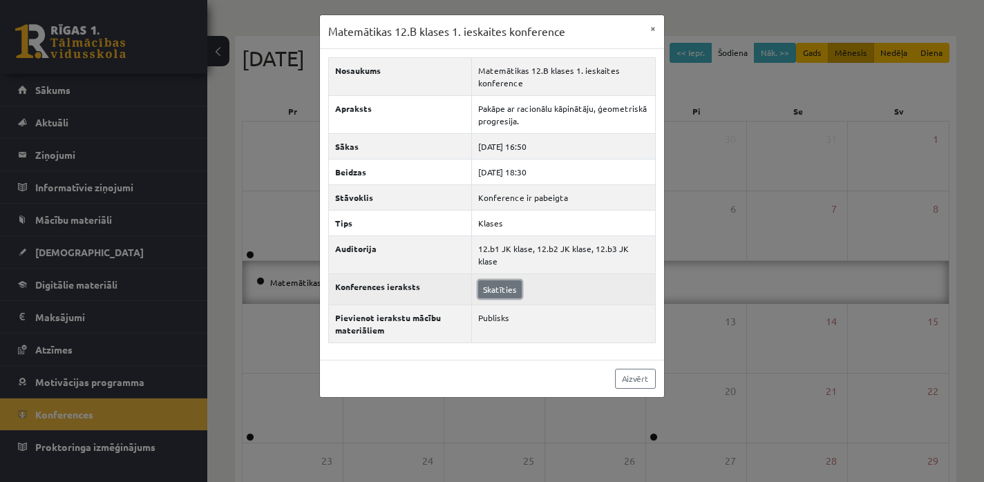
click at [495, 281] on link "Skatīties" at bounding box center [500, 290] width 44 height 18
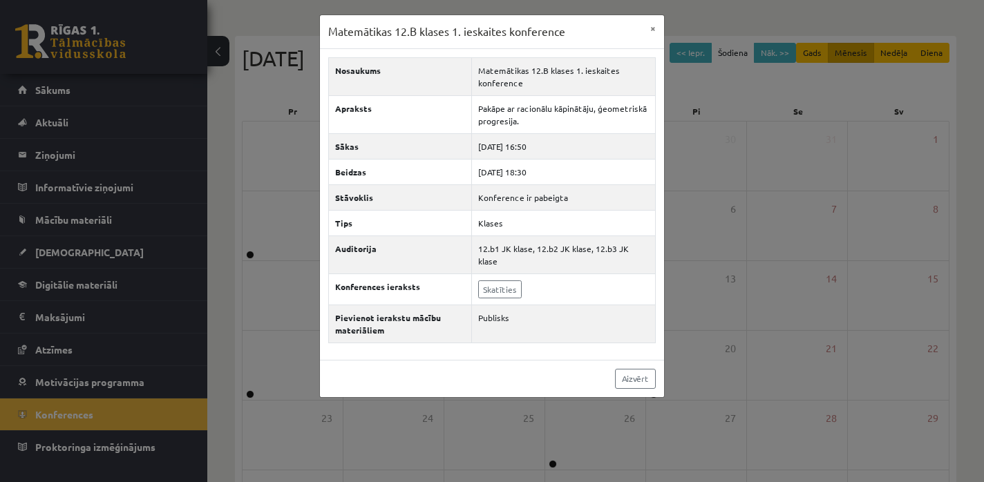
click at [48, 73] on div "Matemātikas 12.B klases 1. ieskaites konference × Nosaukums Matemātikas 12.B kl…" at bounding box center [492, 241] width 984 height 482
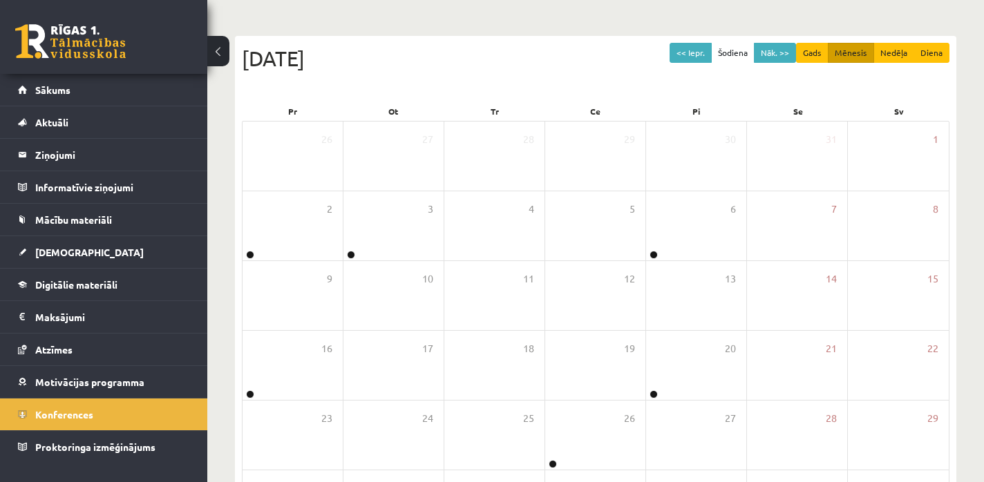
click at [53, 44] on link at bounding box center [70, 41] width 111 height 35
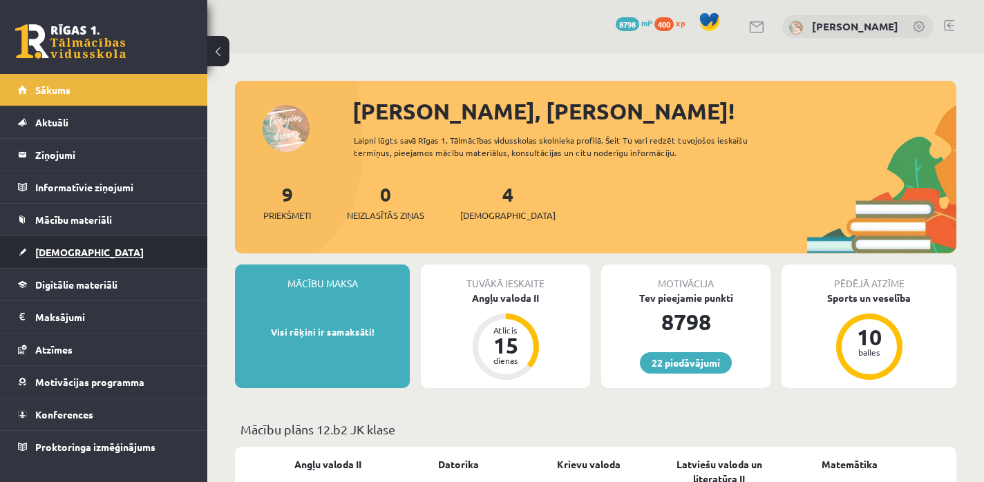
click at [52, 249] on span "[DEMOGRAPHIC_DATA]" at bounding box center [89, 252] width 108 height 12
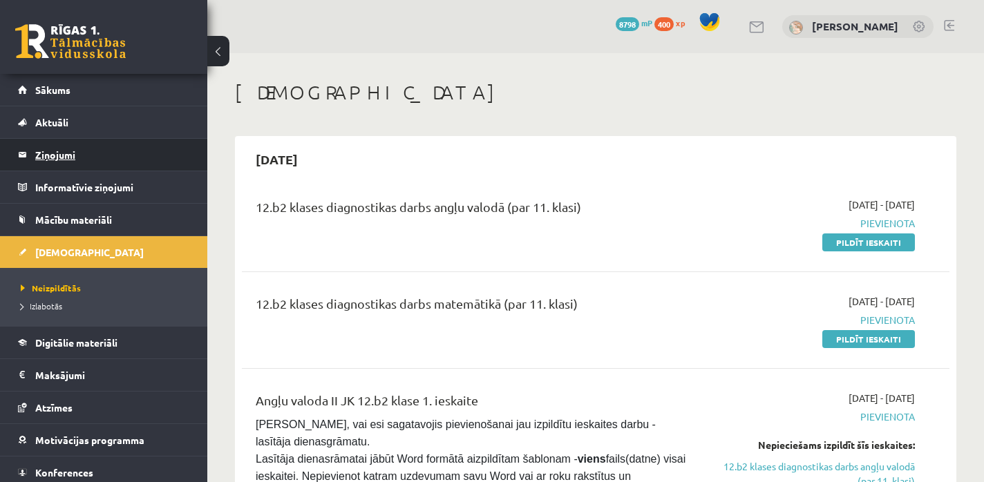
click at [57, 162] on legend "Ziņojumi 0" at bounding box center [112, 155] width 155 height 32
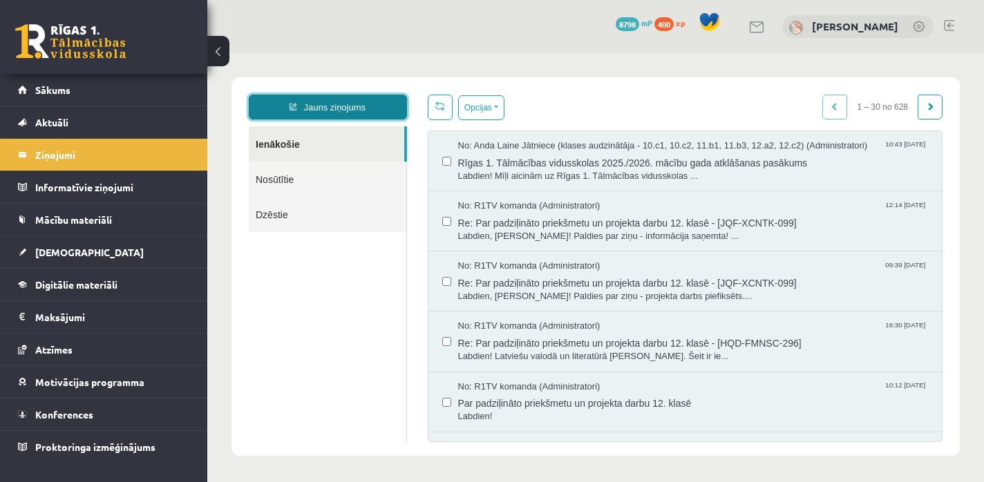
click at [367, 105] on link "Jauns ziņojums" at bounding box center [328, 107] width 158 height 25
